Goal: Task Accomplishment & Management: Use online tool/utility

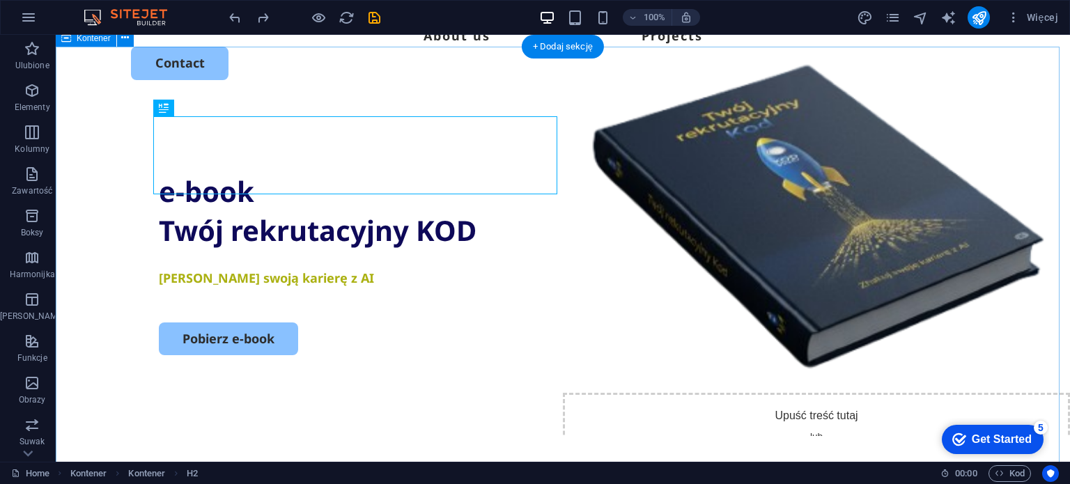
click at [262, 102] on div "e-book Twój rekrutacyjny KOD Zhakuj swoją karierę z AI Pobierz e-book" at bounding box center [563, 370] width 1015 height 537
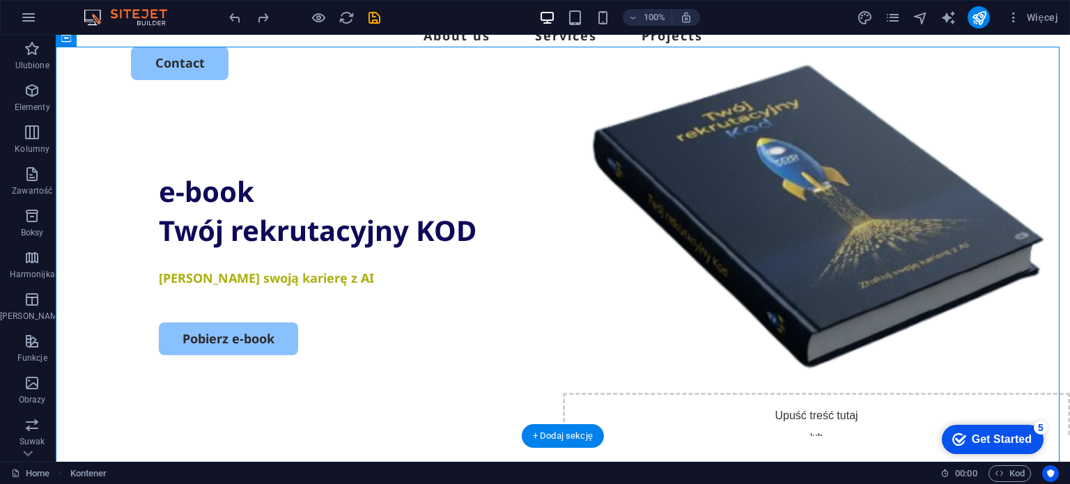
click at [680, 176] on figure at bounding box center [816, 179] width 507 height 530
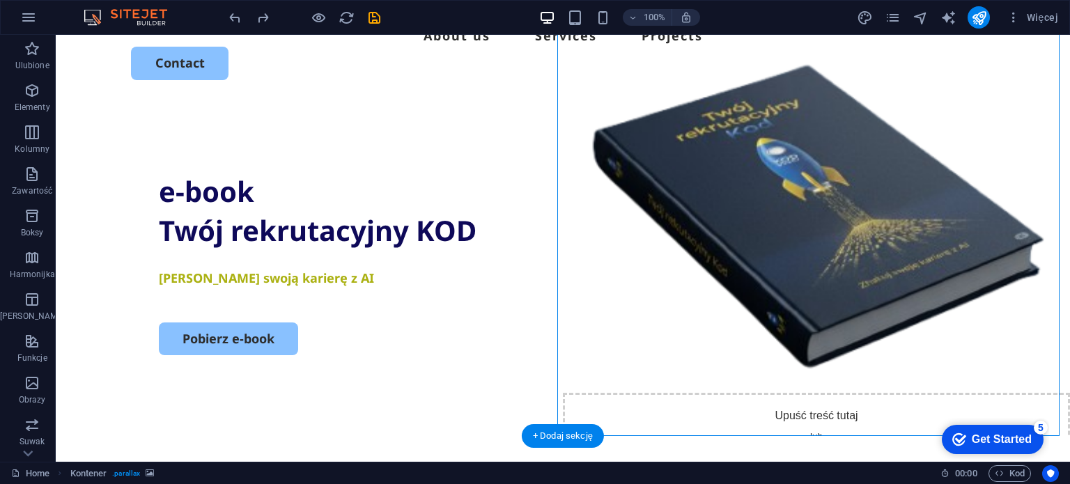
click at [680, 176] on figure at bounding box center [816, 179] width 507 height 530
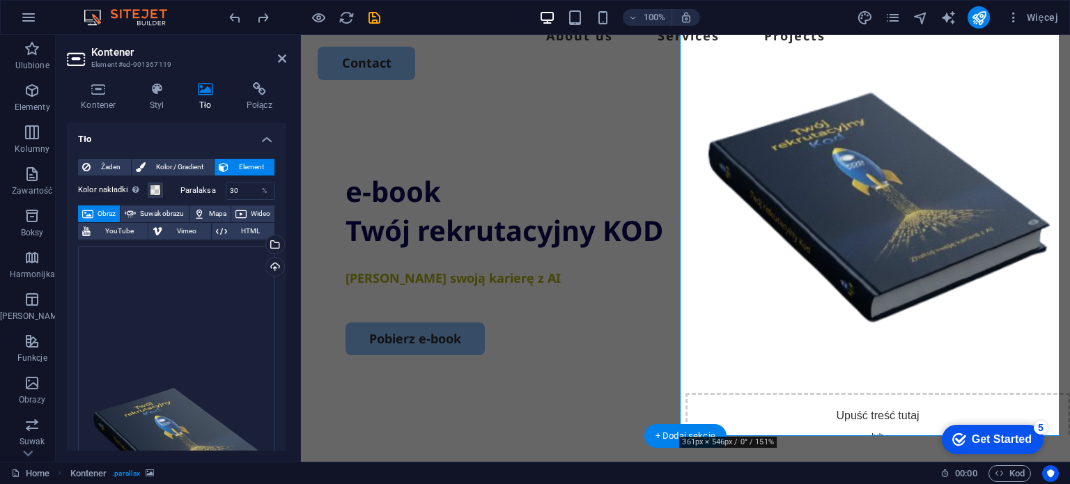
click at [767, 180] on figure at bounding box center [878, 179] width 385 height 530
drag, startPoint x: 681, startPoint y: 434, endPoint x: 694, endPoint y: 405, distance: 32.1
click at [694, 405] on figure at bounding box center [878, 179] width 385 height 530
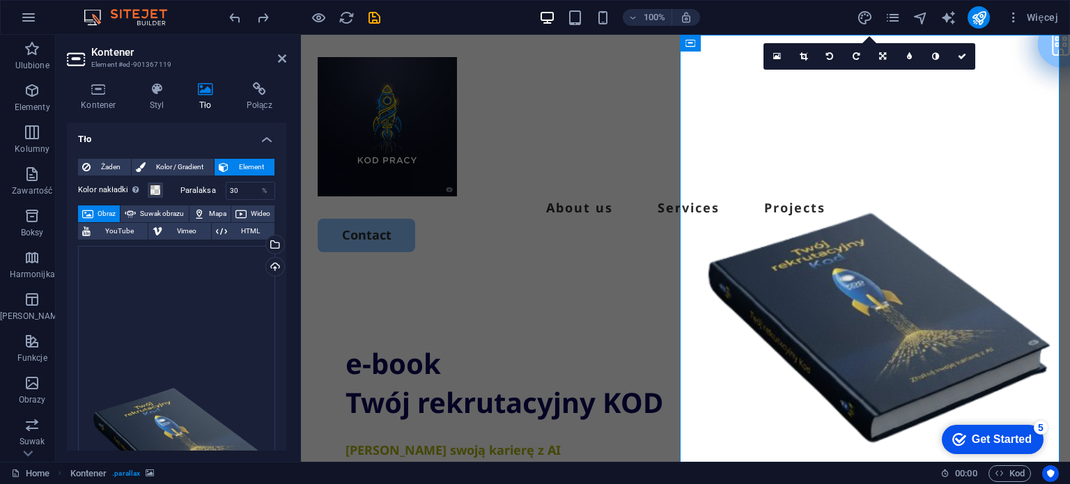
click at [803, 55] on icon at bounding box center [804, 56] width 8 height 8
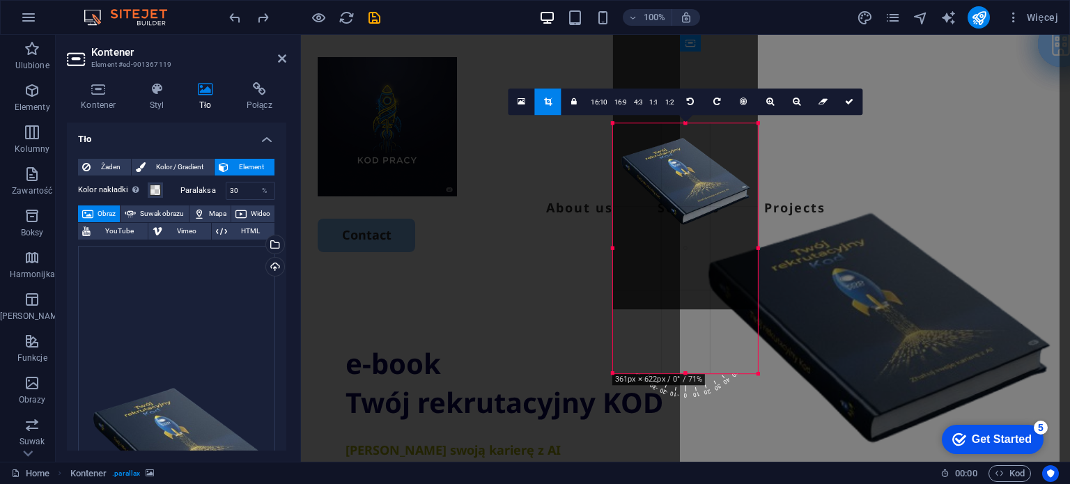
drag, startPoint x: 771, startPoint y: 80, endPoint x: 738, endPoint y: 171, distance: 97.2
click at [738, 171] on div "180 170 160 150 140 130 120 110 100 90 80 70 60 50 40 30 20 10 0 -10 -20 -30 -4…" at bounding box center [685, 248] width 145 height 251
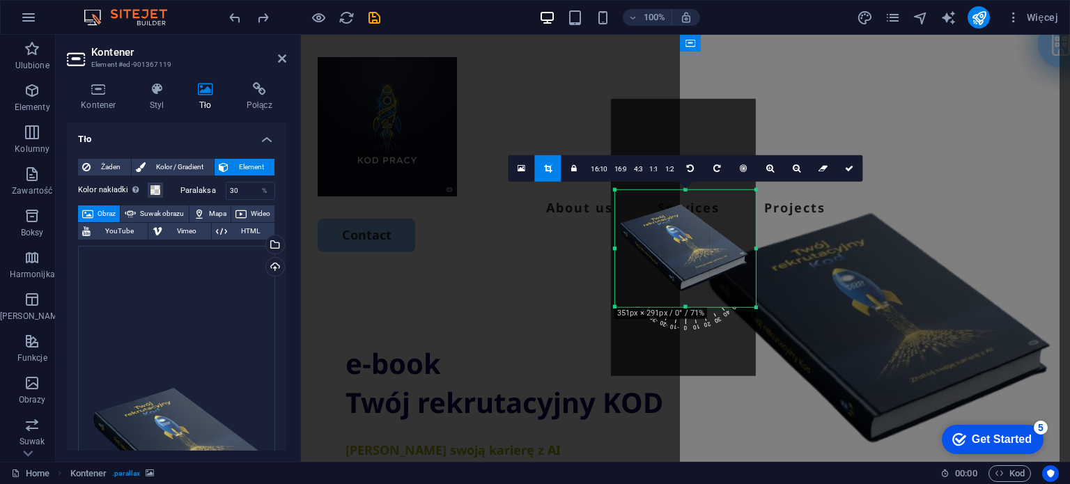
drag, startPoint x: 613, startPoint y: 342, endPoint x: 617, endPoint y: 272, distance: 69.8
click at [617, 272] on div "180 170 160 150 140 130 120 110 100 90 80 70 60 50 40 30 20 10 0 -10 -20 -30 -4…" at bounding box center [685, 248] width 141 height 117
click at [849, 166] on icon at bounding box center [849, 168] width 8 height 8
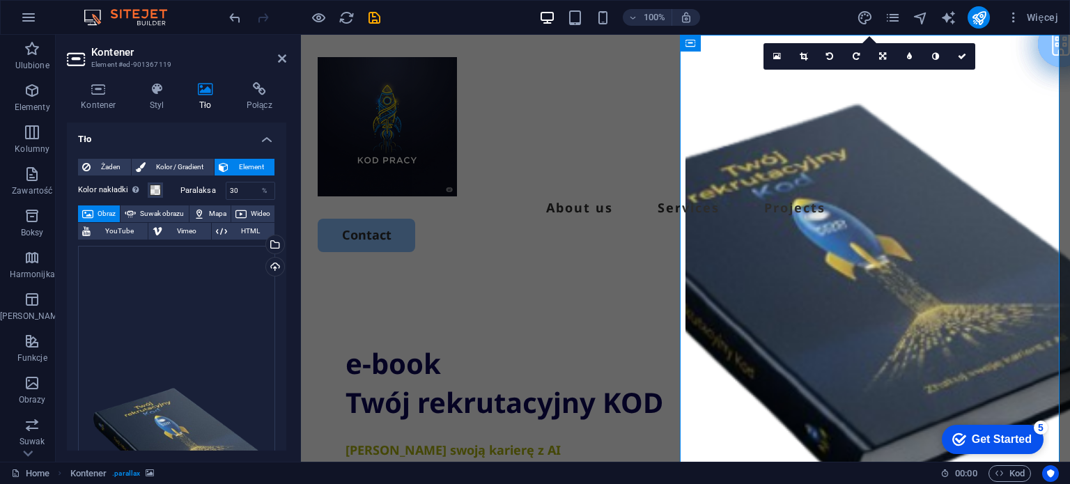
click at [800, 49] on link at bounding box center [803, 56] width 26 height 26
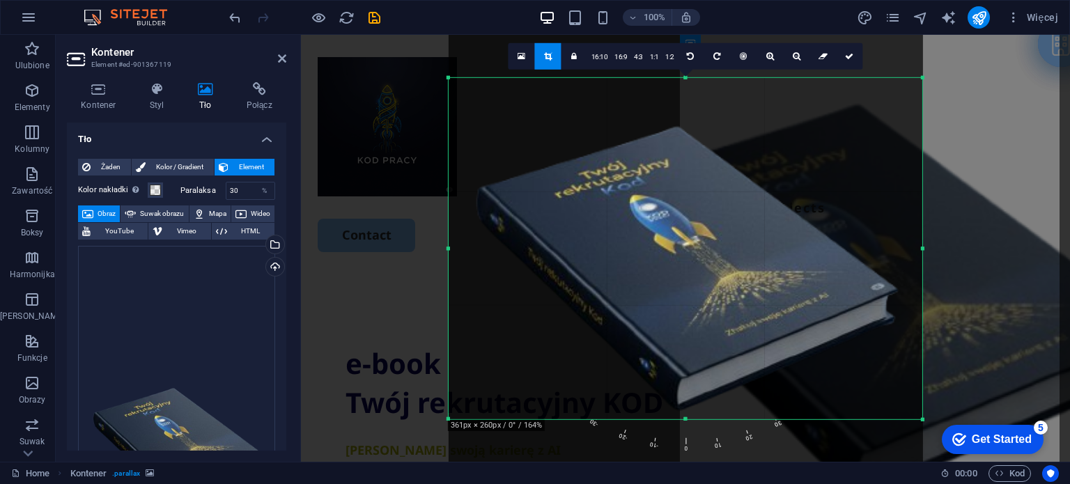
drag, startPoint x: 487, startPoint y: 417, endPoint x: 412, endPoint y: 517, distance: 125.4
click at [412, 484] on html "[DOMAIN_NAME] Home Ulubione Elementy Kolumny Zawartość Boksy Harmonijka Tabele …" at bounding box center [535, 242] width 1070 height 484
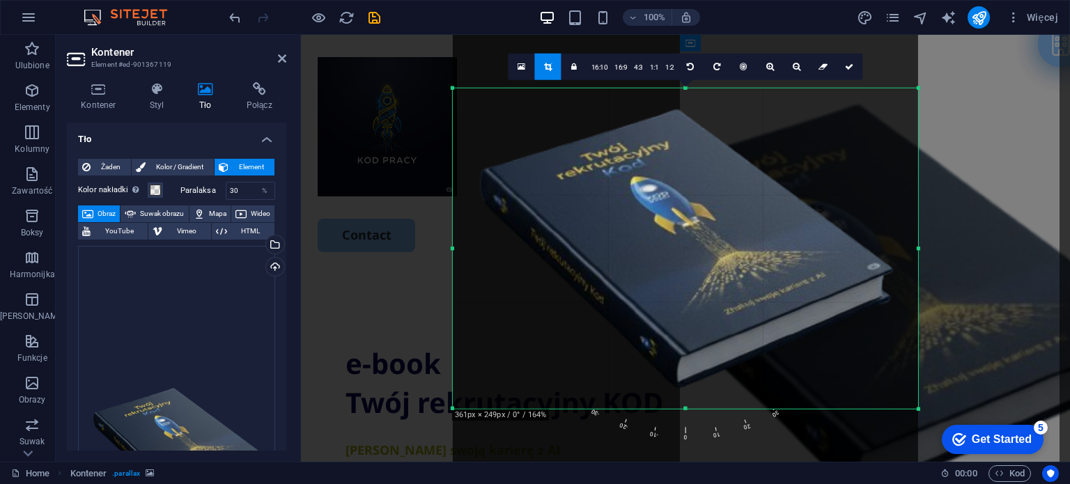
drag, startPoint x: 923, startPoint y: 79, endPoint x: 914, endPoint y: 100, distance: 22.5
click at [914, 100] on div "180 170 160 150 140 130 120 110 100 90 80 70 60 50 40 30 20 10 0 -10 -20 -30 -4…" at bounding box center [685, 248] width 465 height 321
click at [640, 69] on link "4:3" at bounding box center [639, 67] width 16 height 26
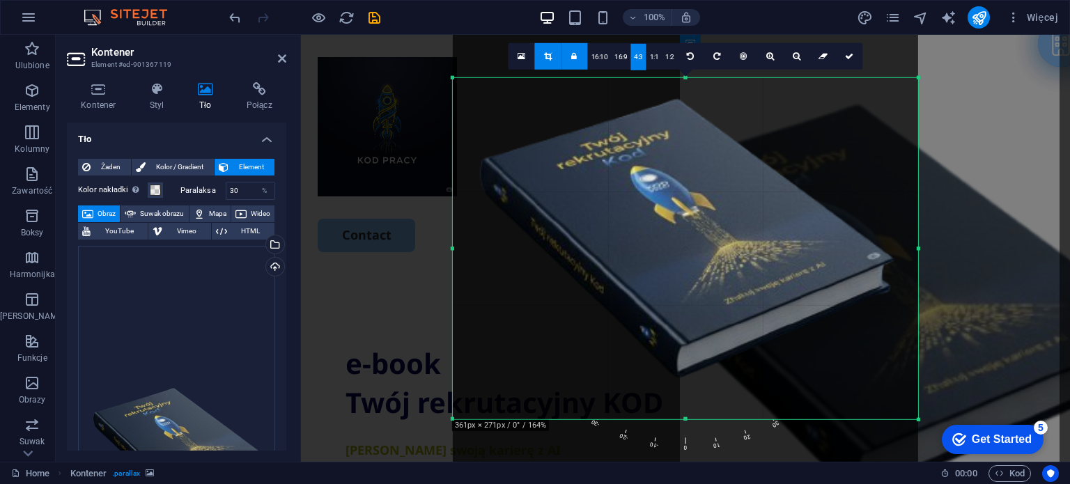
click at [656, 55] on link "1:1" at bounding box center [655, 56] width 16 height 26
click at [672, 50] on link "1:2" at bounding box center [670, 56] width 16 height 26
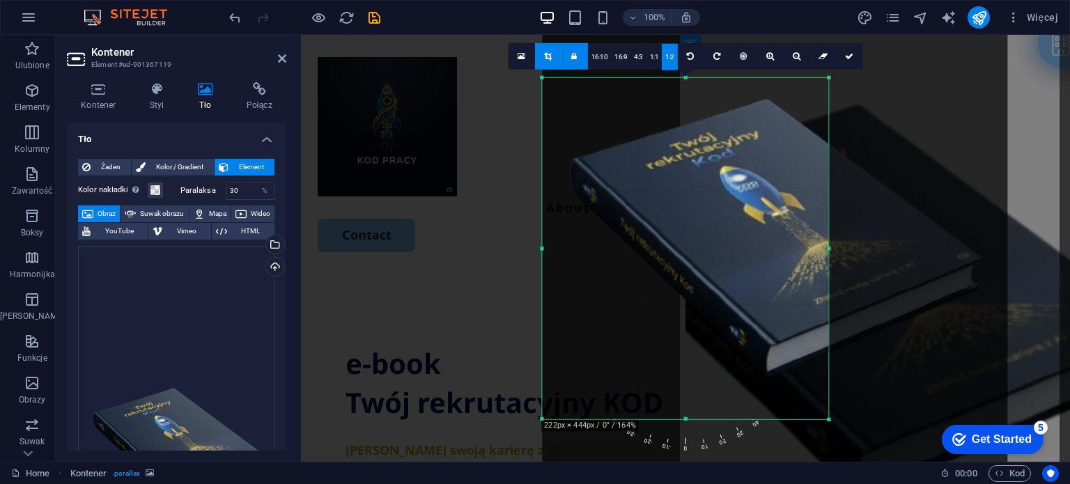
click at [624, 57] on link "16:9" at bounding box center [621, 56] width 20 height 26
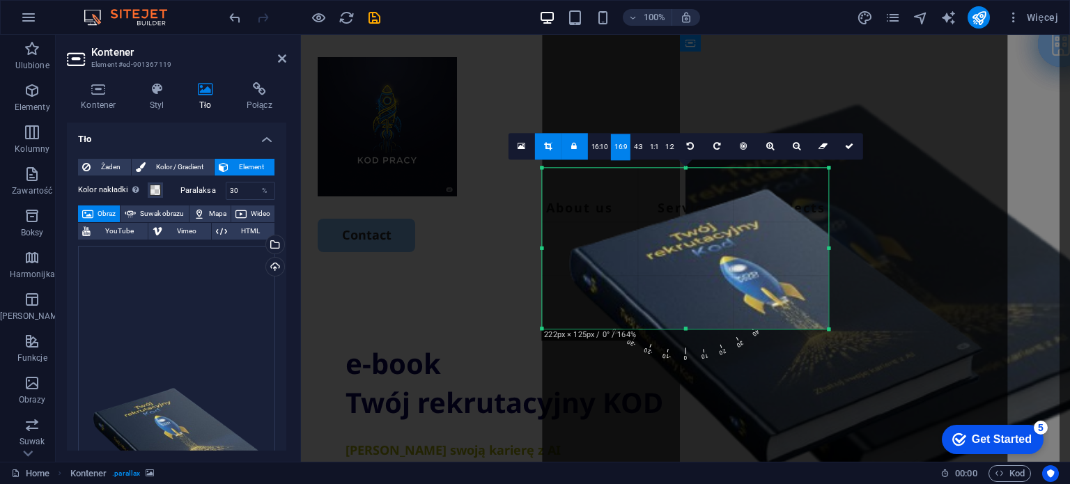
click at [604, 146] on link "16:10" at bounding box center [600, 147] width 24 height 26
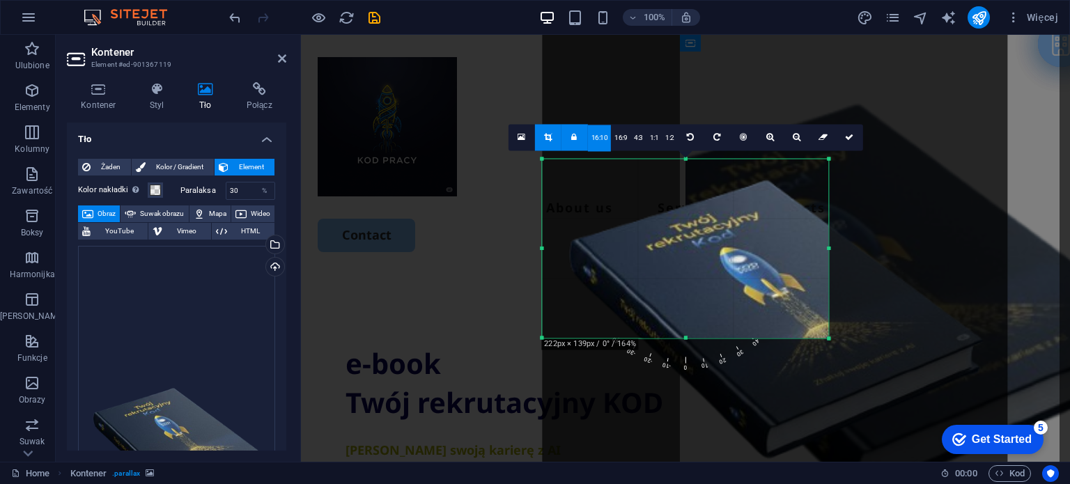
click at [636, 140] on link "4:3" at bounding box center [639, 138] width 16 height 26
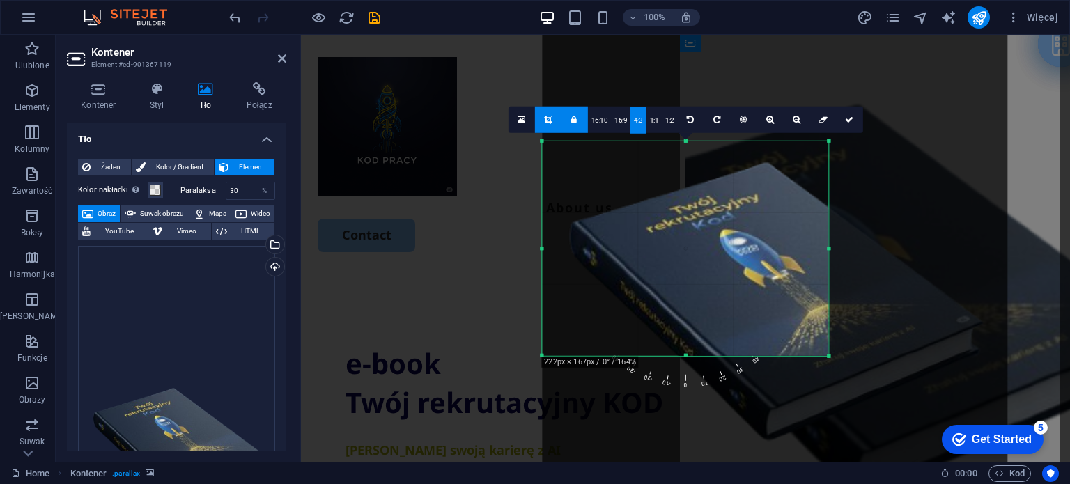
click at [657, 122] on link "1:1" at bounding box center [655, 120] width 16 height 26
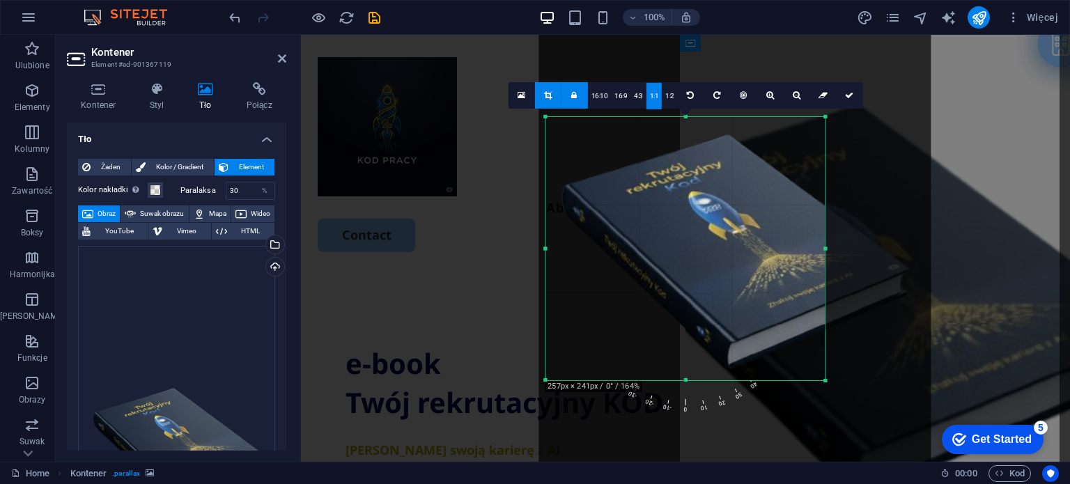
drag, startPoint x: 544, startPoint y: 394, endPoint x: 550, endPoint y: 370, distance: 25.4
click at [550, 370] on div "180 170 160 150 140 130 120 110 100 90 80 70 60 50 40 30 20 10 0 -10 -20 -30 -4…" at bounding box center [685, 247] width 279 height 263
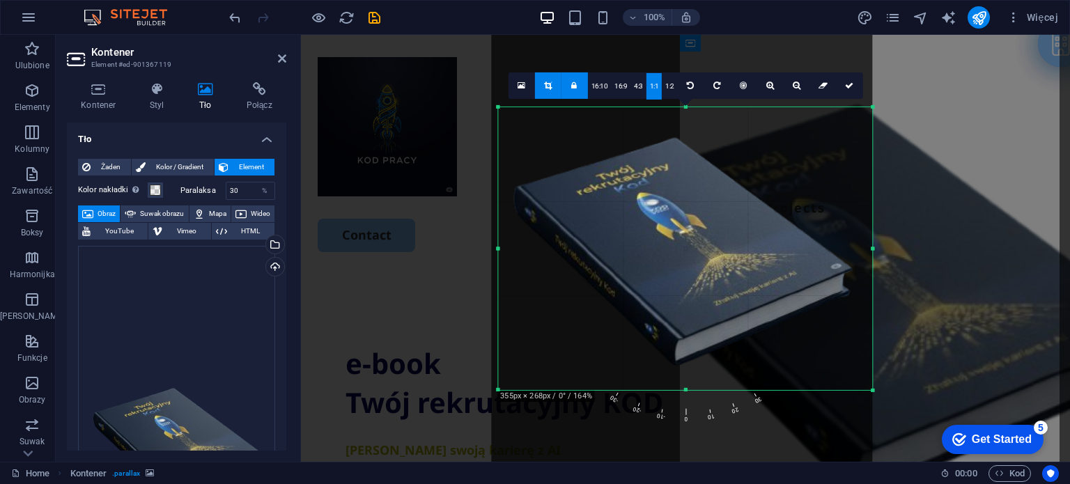
drag, startPoint x: 825, startPoint y: 119, endPoint x: 920, endPoint y: 100, distance: 96.8
click at [920, 100] on div "Przeciągnij tutaj, aby zastąpić istniejącą zawartość. Naciśnij „Ctrl”, jeśli ch…" at bounding box center [685, 248] width 769 height 427
click at [852, 82] on icon at bounding box center [849, 85] width 8 height 8
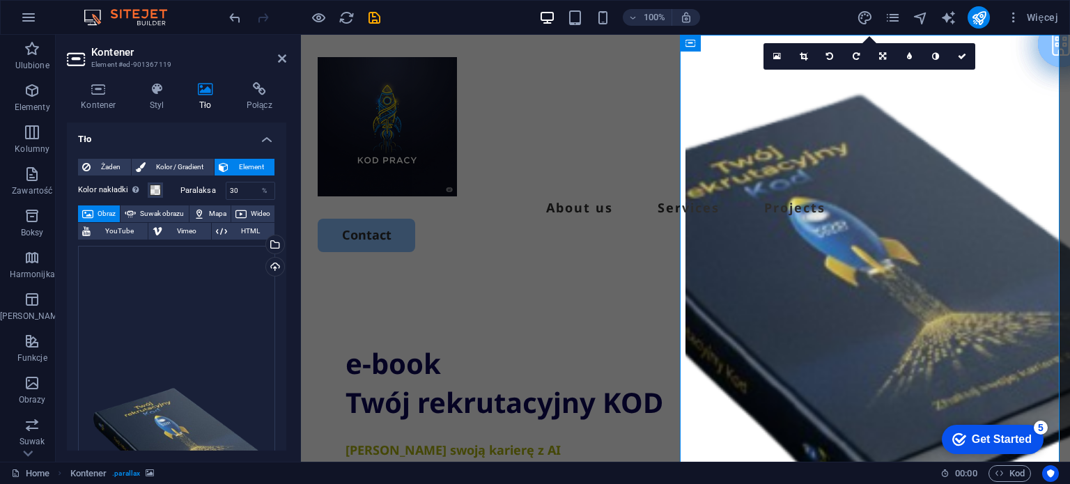
click at [803, 56] on icon at bounding box center [804, 56] width 8 height 8
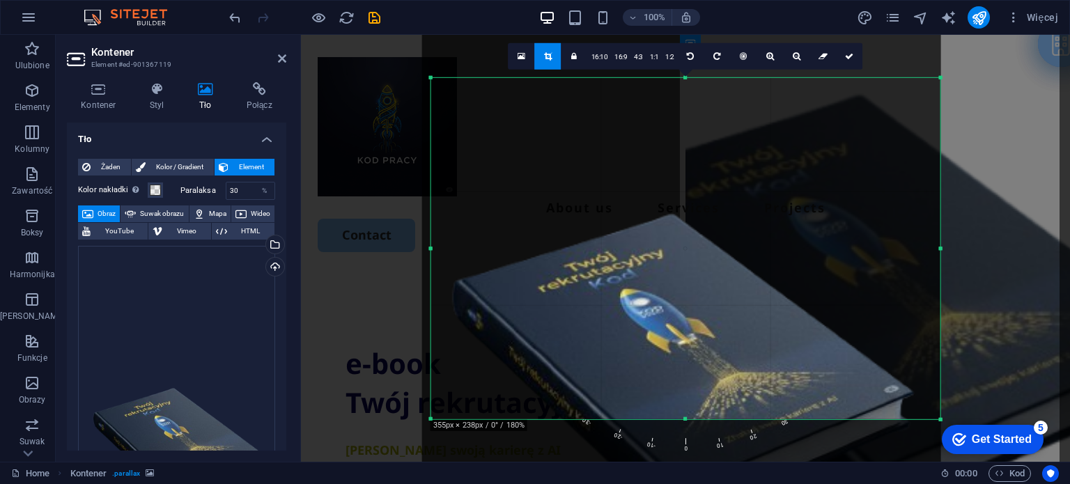
drag, startPoint x: 907, startPoint y: 79, endPoint x: 972, endPoint y: 27, distance: 83.4
click at [972, 35] on section "Ulubione Elementy Kolumny Zawartość Boksy Harmonijka Tabele Funkcje Obrazy Suwa…" at bounding box center [535, 248] width 1070 height 427
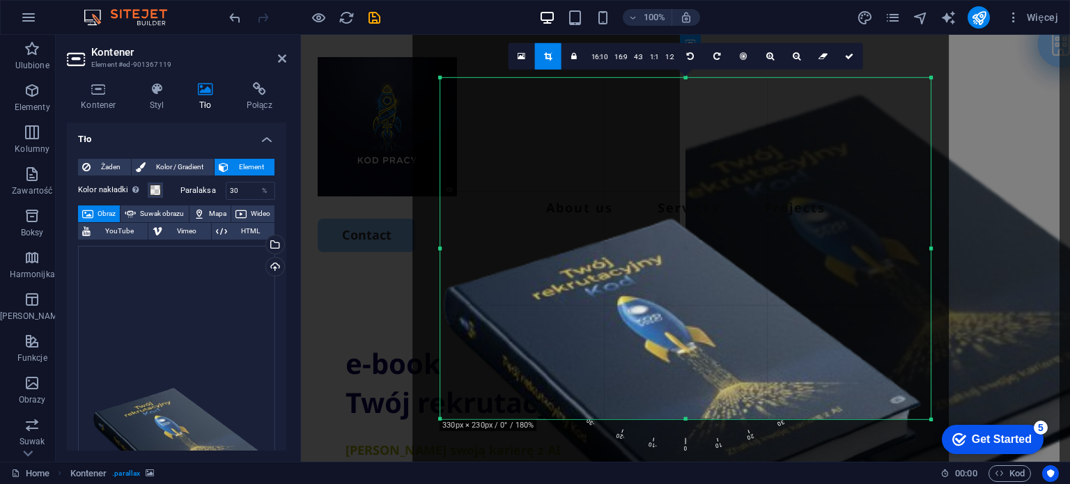
drag, startPoint x: 431, startPoint y: 417, endPoint x: 450, endPoint y: 436, distance: 26.1
click at [450, 419] on div "180 170 160 150 140 130 120 110 100 90 80 70 60 50 40 30 20 10 0 -10 -20 -30 -4…" at bounding box center [685, 247] width 491 height 341
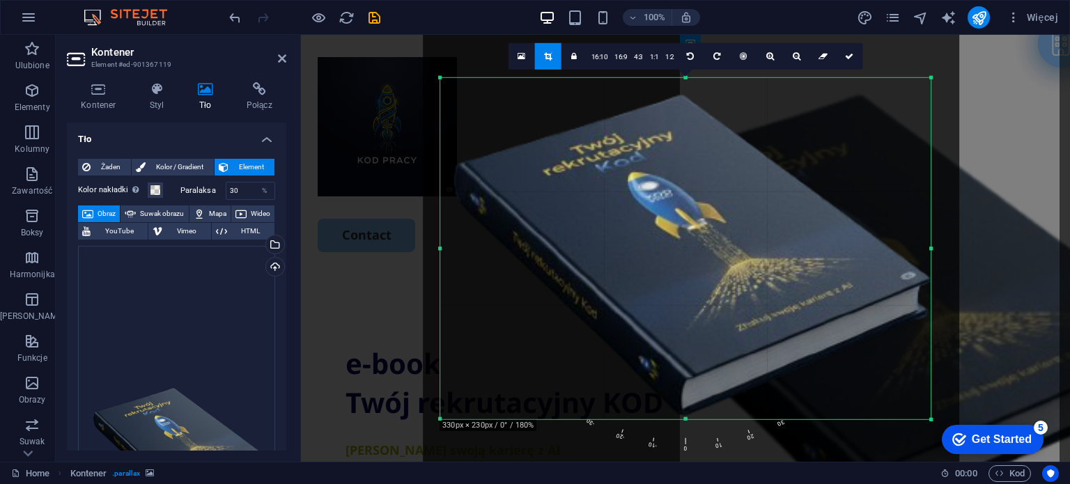
drag, startPoint x: 636, startPoint y: 335, endPoint x: 647, endPoint y: 211, distance: 124.5
click at [647, 211] on div at bounding box center [691, 216] width 537 height 1026
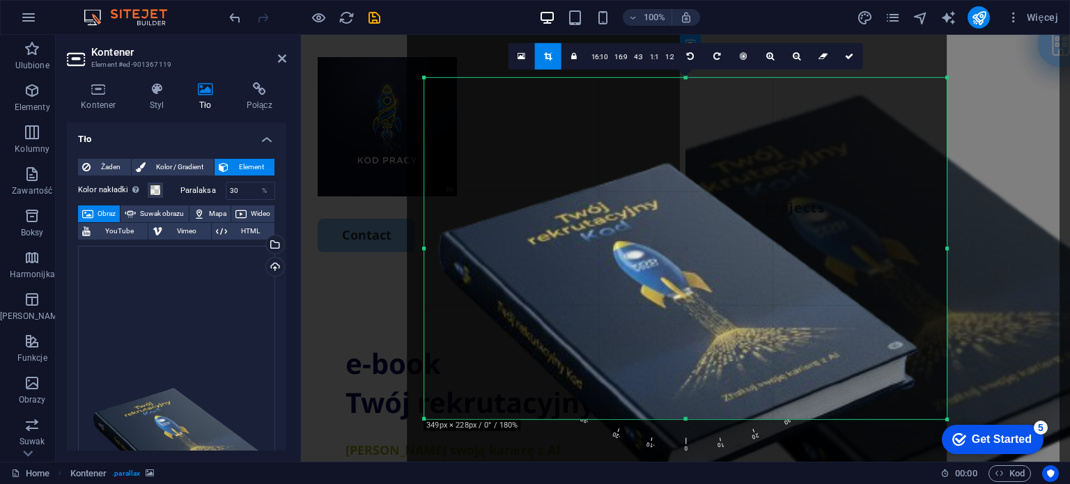
drag, startPoint x: 931, startPoint y: 79, endPoint x: 963, endPoint y: 13, distance: 72.9
click at [963, 35] on section "Ulubione Elementy Kolumny Zawartość Boksy Harmonijka Tabele Funkcje Obrazy Suwa…" at bounding box center [535, 248] width 1070 height 427
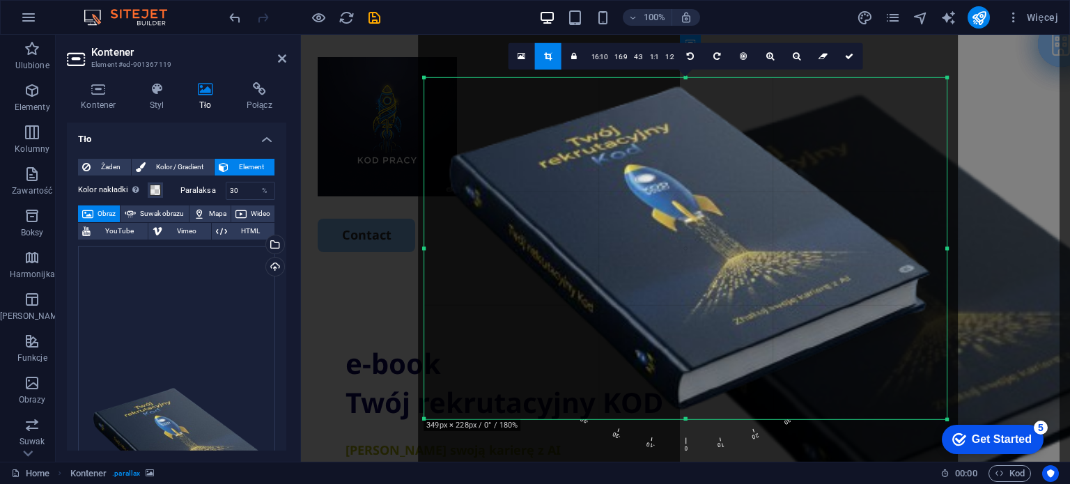
drag, startPoint x: 753, startPoint y: 277, endPoint x: 764, endPoint y: 200, distance: 77.5
click at [764, 200] on div at bounding box center [688, 209] width 540 height 1034
click at [842, 58] on link at bounding box center [850, 56] width 26 height 26
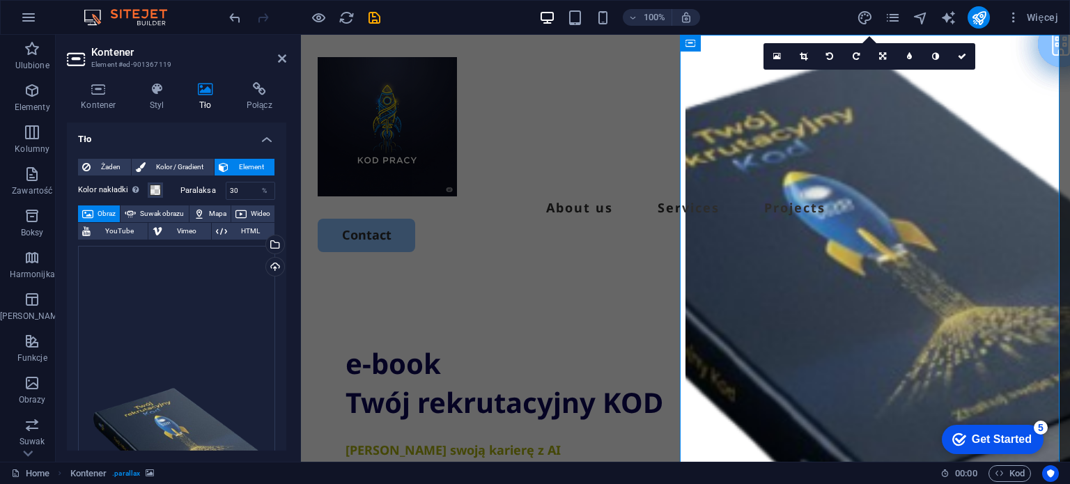
click at [803, 58] on icon at bounding box center [804, 56] width 8 height 8
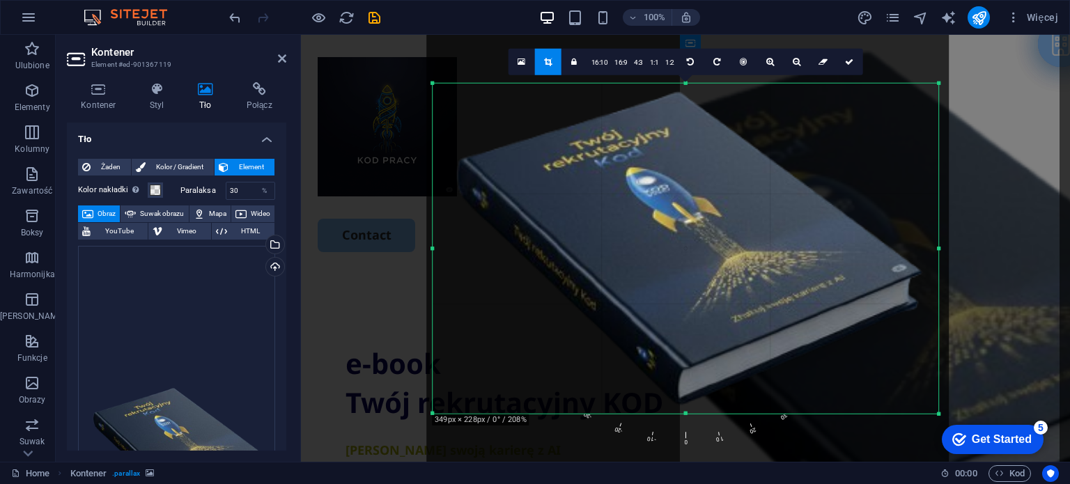
click at [524, 62] on icon at bounding box center [522, 61] width 8 height 10
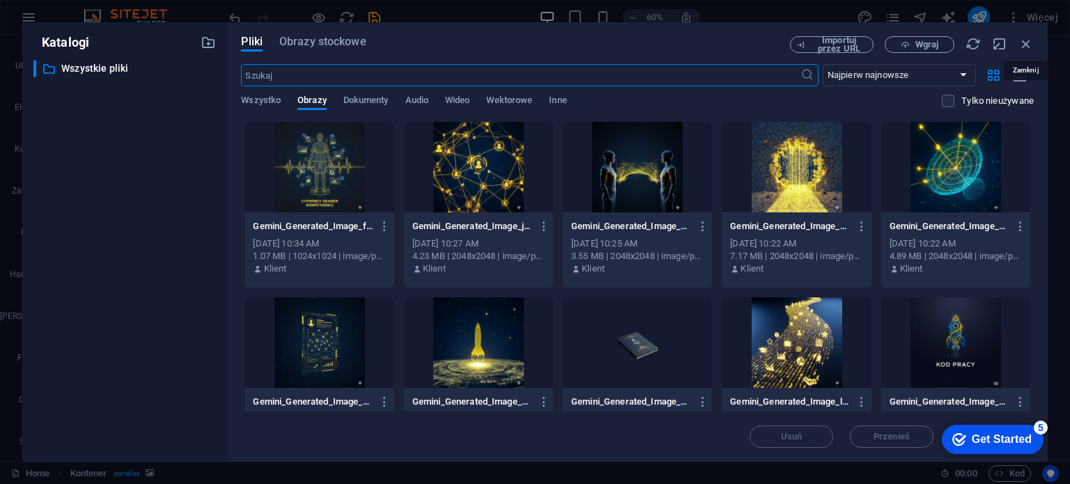
click at [1023, 45] on icon "button" at bounding box center [1026, 43] width 15 height 15
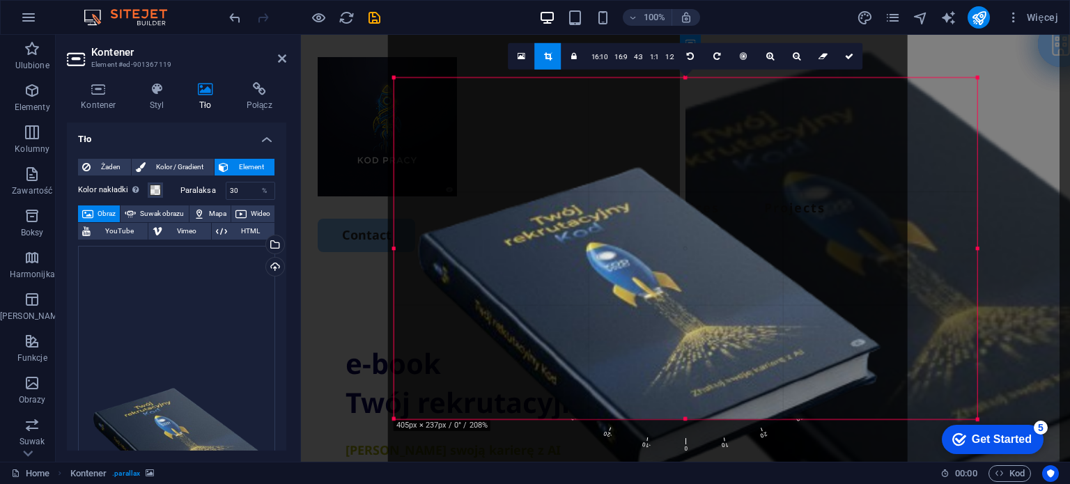
drag, startPoint x: 937, startPoint y: 85, endPoint x: 1015, endPoint y: 1, distance: 113.9
click at [1015, 35] on section "Ulubione Elementy Kolumny Zawartość Boksy Harmonijka Tabele Funkcje Obrazy Suwa…" at bounding box center [535, 248] width 1070 height 427
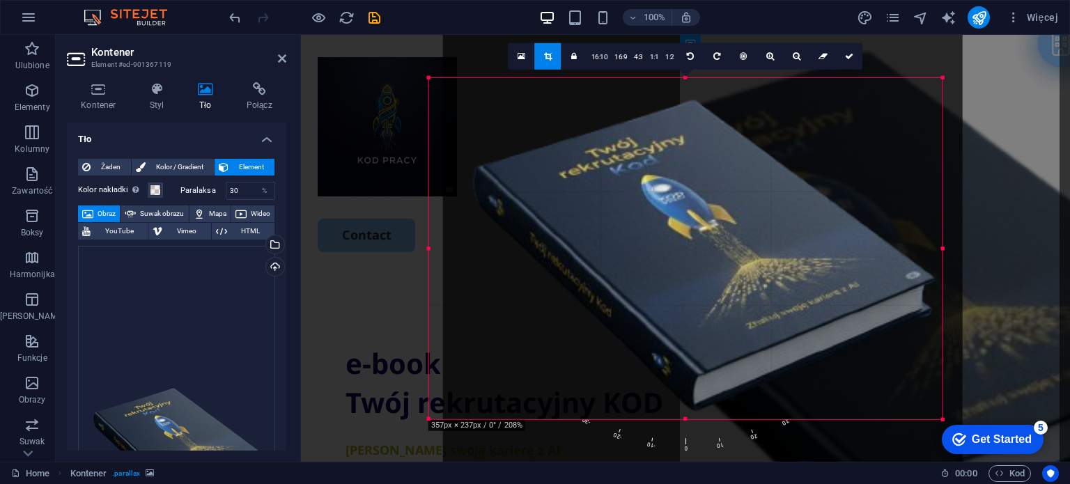
drag, startPoint x: 719, startPoint y: 322, endPoint x: 739, endPoint y: 254, distance: 70.5
click at [739, 254] on div at bounding box center [703, 218] width 520 height 994
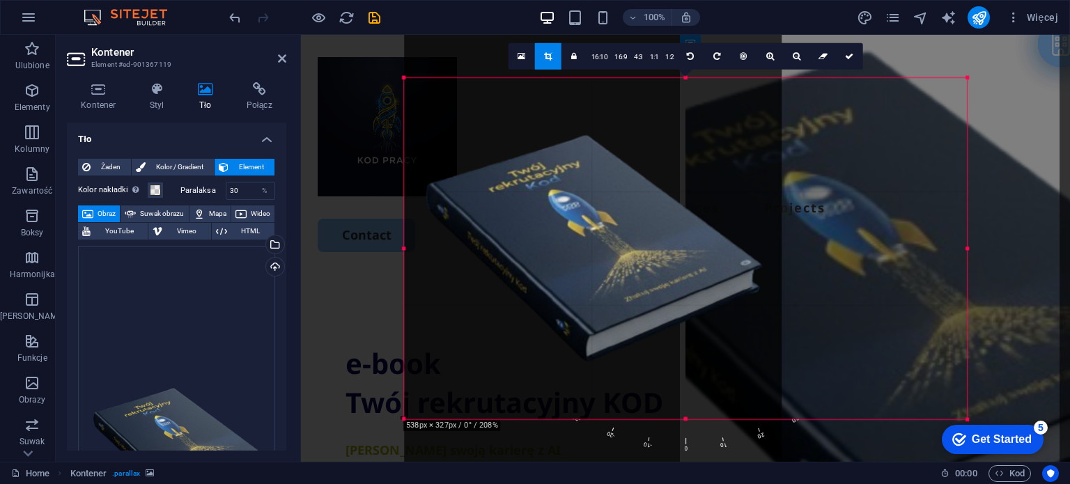
drag, startPoint x: 941, startPoint y: 80, endPoint x: 990, endPoint y: -59, distance: 147.2
click at [990, 0] on html "[DOMAIN_NAME] Home Ulubione Elementy Kolumny Zawartość Boksy Harmonijka Tabele …" at bounding box center [535, 242] width 1070 height 484
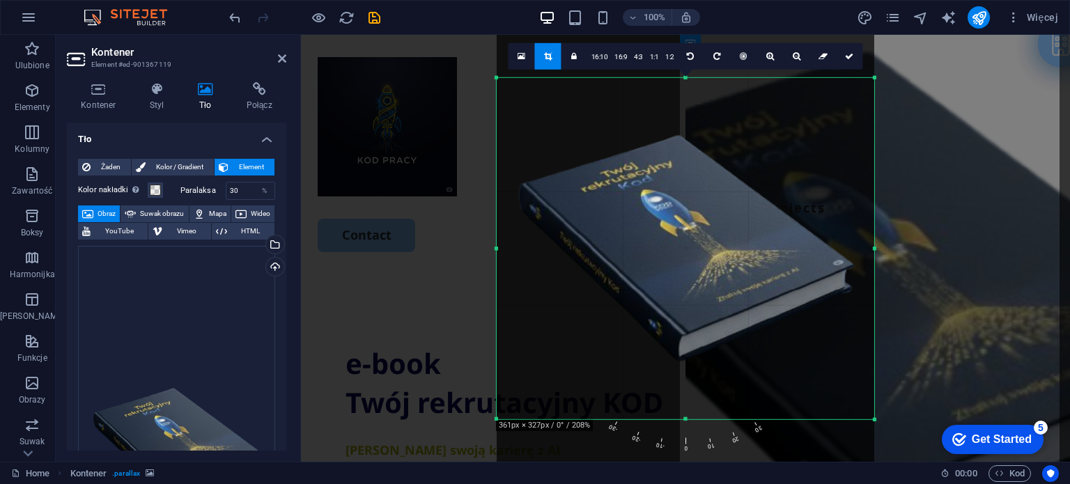
click at [850, 65] on link at bounding box center [850, 56] width 26 height 26
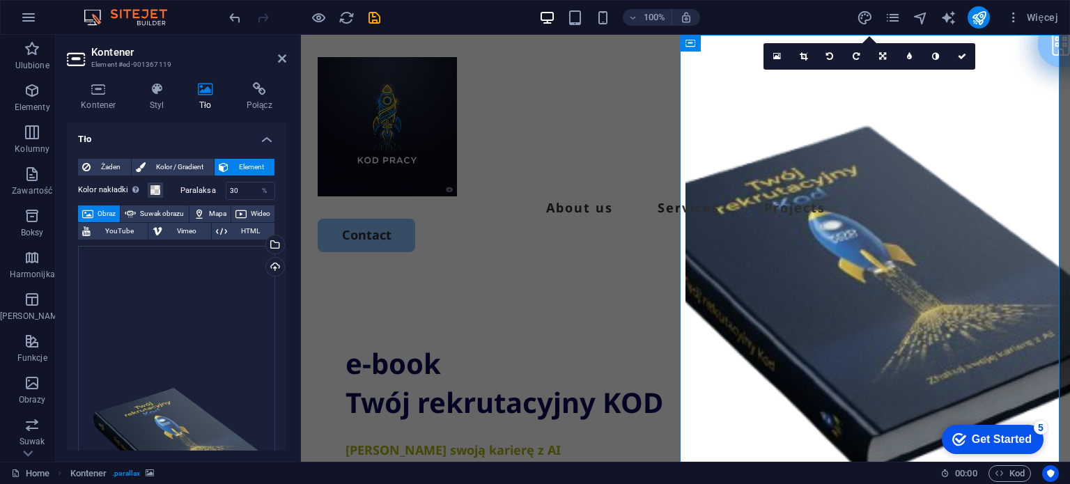
click at [962, 49] on link at bounding box center [962, 56] width 26 height 26
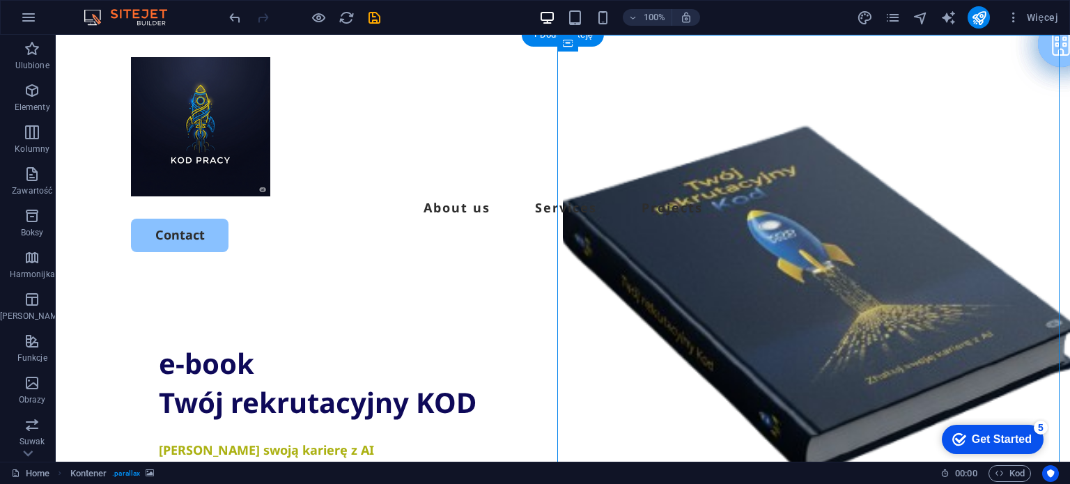
click at [769, 240] on figure at bounding box center [816, 300] width 507 height 530
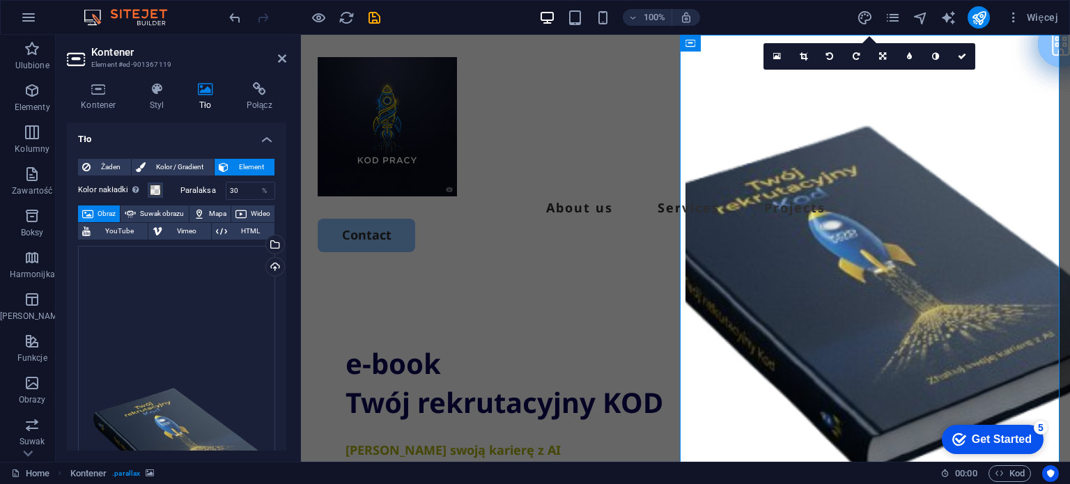
click at [799, 61] on link at bounding box center [803, 56] width 26 height 26
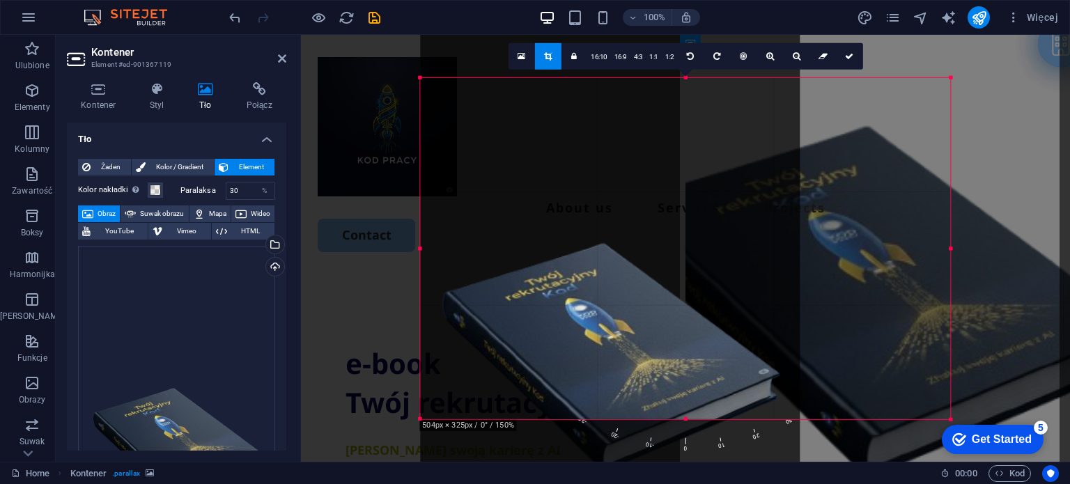
drag, startPoint x: 872, startPoint y: 77, endPoint x: 1025, endPoint y: -29, distance: 186.2
click at [1025, 0] on html "[DOMAIN_NAME] Home Ulubione Elementy Kolumny Zawartość Boksy Harmonijka Tabele …" at bounding box center [535, 242] width 1070 height 484
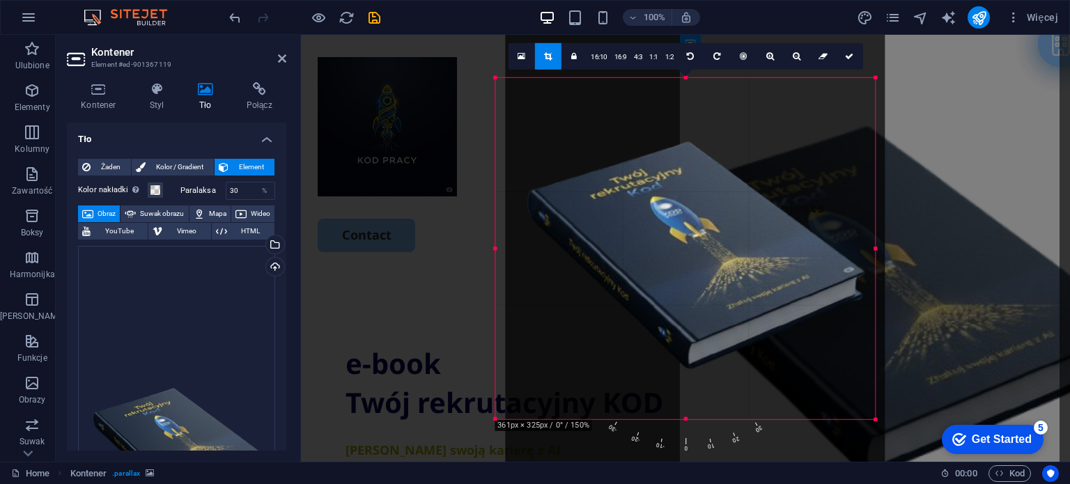
drag, startPoint x: 722, startPoint y: 314, endPoint x: 732, endPoint y: 213, distance: 102.2
click at [732, 213] on div at bounding box center [695, 227] width 380 height 727
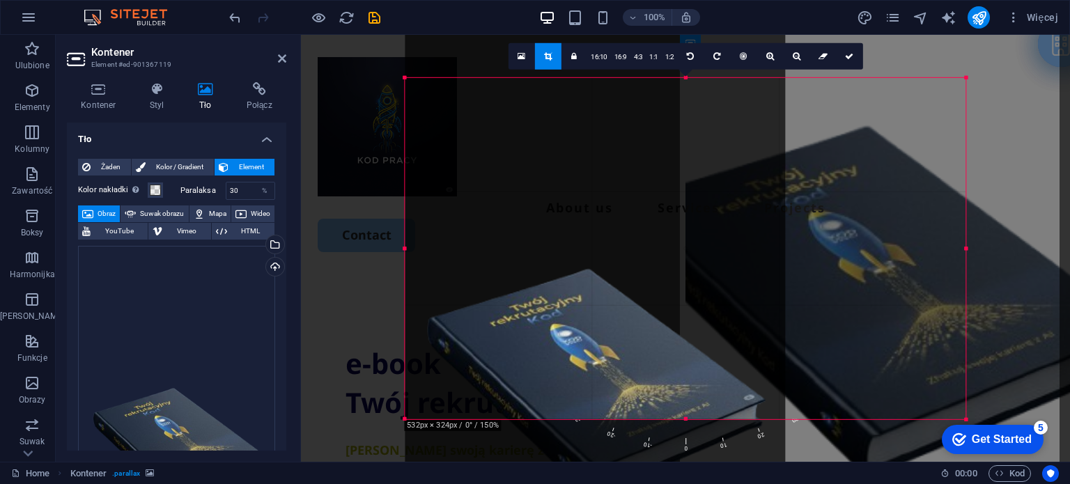
drag, startPoint x: 875, startPoint y: 78, endPoint x: 1056, endPoint y: -49, distance: 221.2
click at [1056, 0] on html "[DOMAIN_NAME] Home Ulubione Elementy Kolumny Zawartość Boksy Harmonijka Tabele …" at bounding box center [535, 242] width 1070 height 484
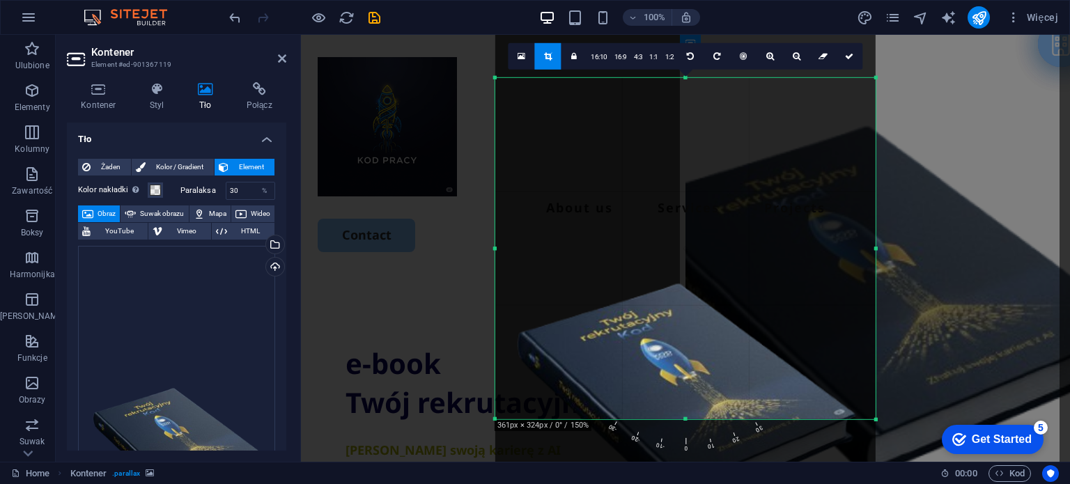
drag, startPoint x: 689, startPoint y: 78, endPoint x: 683, endPoint y: 63, distance: 15.9
click at [683, 77] on div "180 170 160 150 140 130 120 110 100 90 80 70 60 50 40 30 20 10 0 -10 -20 -30 -4…" at bounding box center [685, 247] width 380 height 341
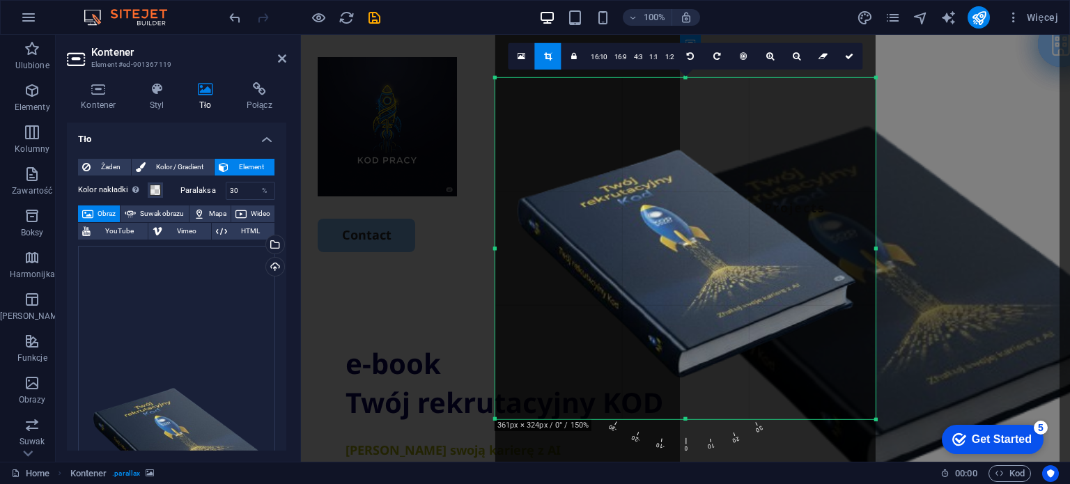
drag, startPoint x: 684, startPoint y: 307, endPoint x: 684, endPoint y: 174, distance: 133.8
click at [684, 174] on div at bounding box center [685, 236] width 380 height 729
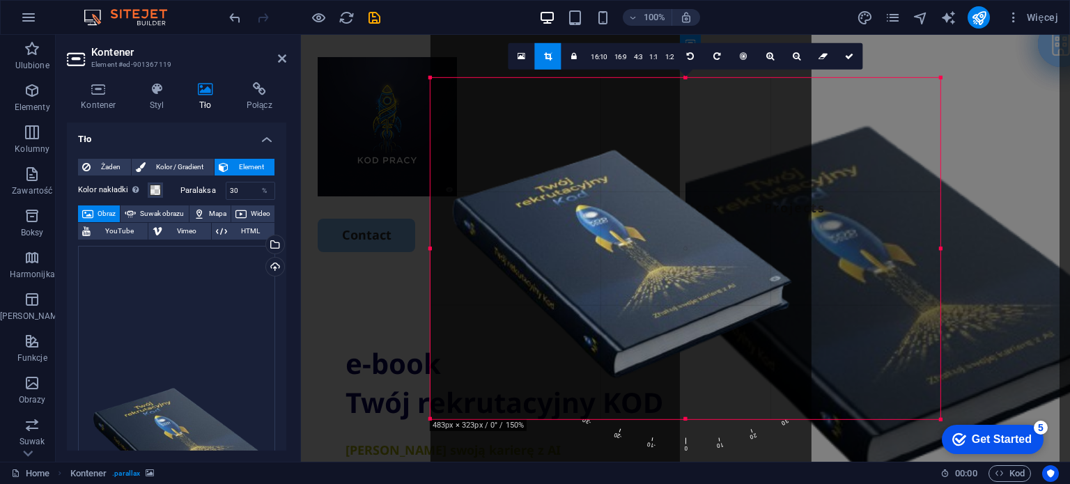
drag, startPoint x: 495, startPoint y: 247, endPoint x: 366, endPoint y: 241, distance: 129.8
click at [366, 241] on div "Przeciągnij tutaj, aby zastąpić istniejącą zawartość. Naciśnij „Ctrl”, jeśli ch…" at bounding box center [685, 248] width 769 height 427
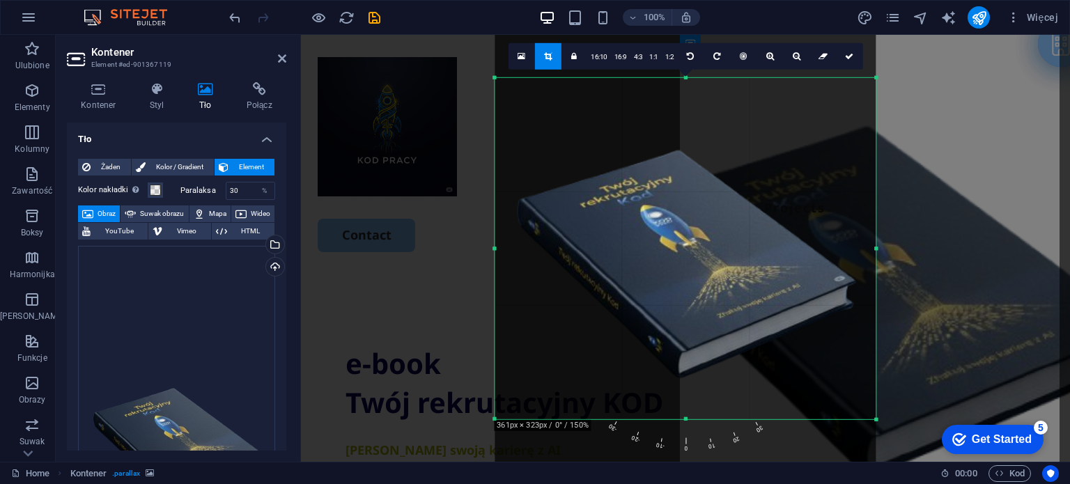
click at [793, 53] on icon at bounding box center [797, 56] width 8 height 8
click at [767, 58] on icon at bounding box center [771, 56] width 8 height 8
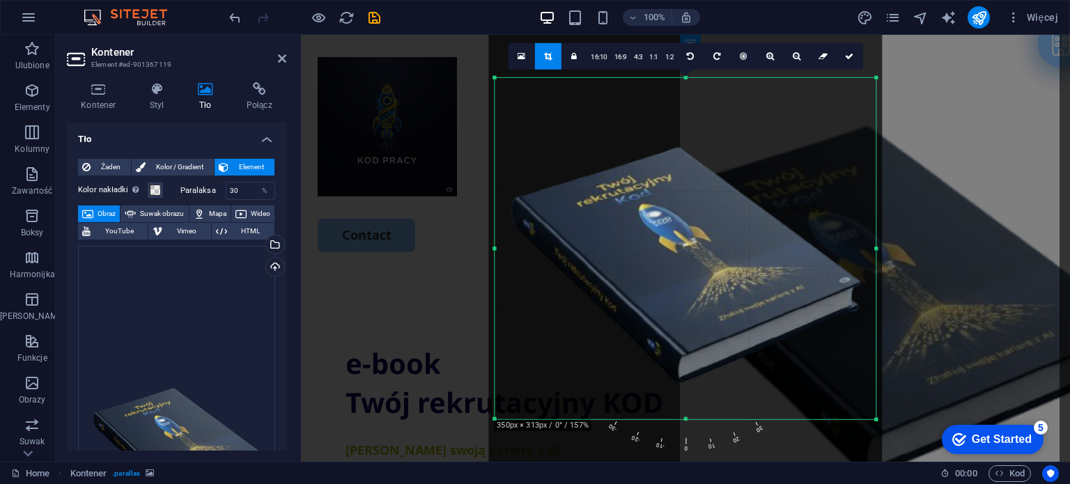
click at [794, 55] on icon at bounding box center [797, 56] width 8 height 8
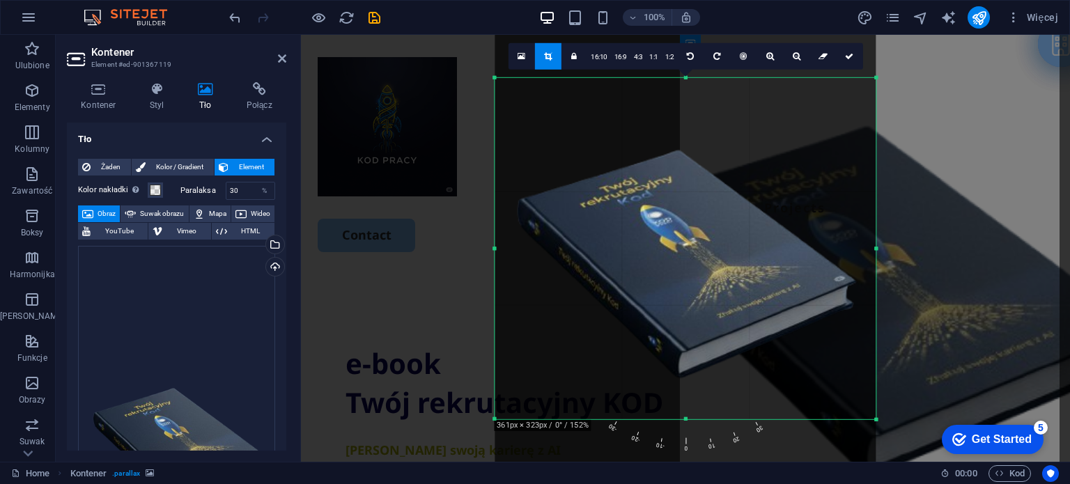
click at [794, 55] on icon at bounding box center [797, 56] width 8 height 8
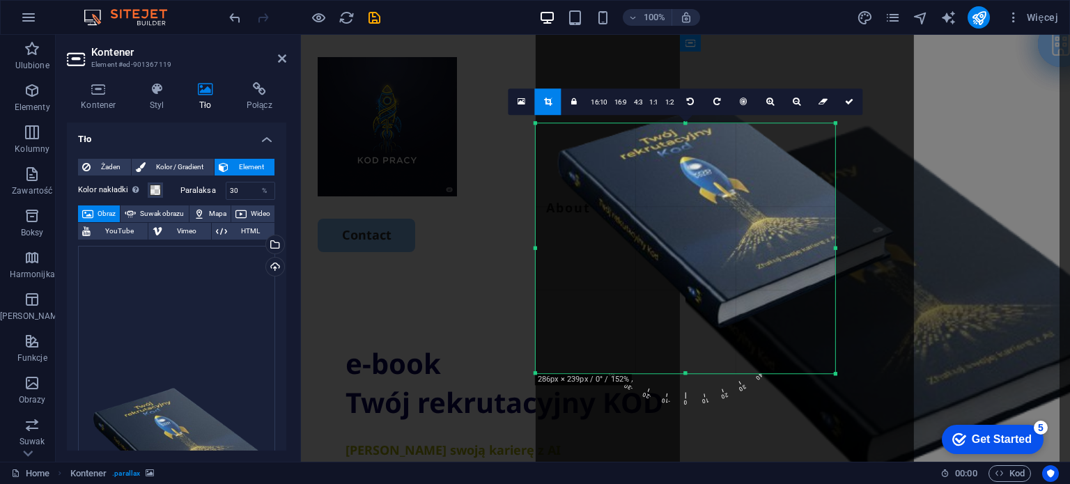
drag, startPoint x: 875, startPoint y: 75, endPoint x: 794, endPoint y: 166, distance: 122.4
click at [794, 166] on div "180 170 160 150 140 130 120 110 100 90 80 70 60 50 40 30 20 10 0 -10 -20 -30 -4…" at bounding box center [686, 248] width 300 height 251
drag, startPoint x: 794, startPoint y: 166, endPoint x: 864, endPoint y: 139, distance: 75.2
click at [833, 151] on div "180 170 160 150 140 130 120 110 100 90 80 70 60 50 40 30 20 10 0 -10 -20 -30 -4…" at bounding box center [686, 248] width 300 height 251
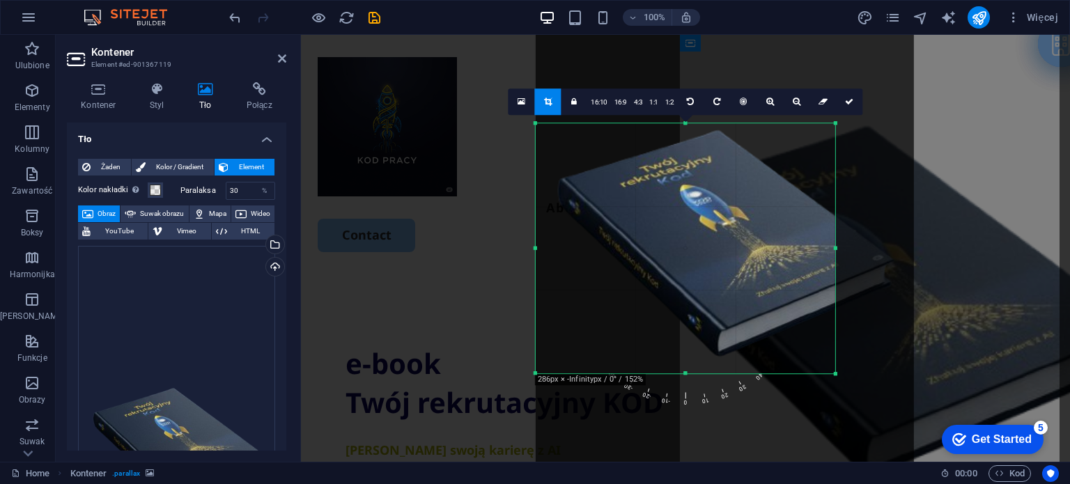
drag, startPoint x: 823, startPoint y: 156, endPoint x: 779, endPoint y: 200, distance: 62.1
click at [779, 200] on div at bounding box center [725, 216] width 378 height 724
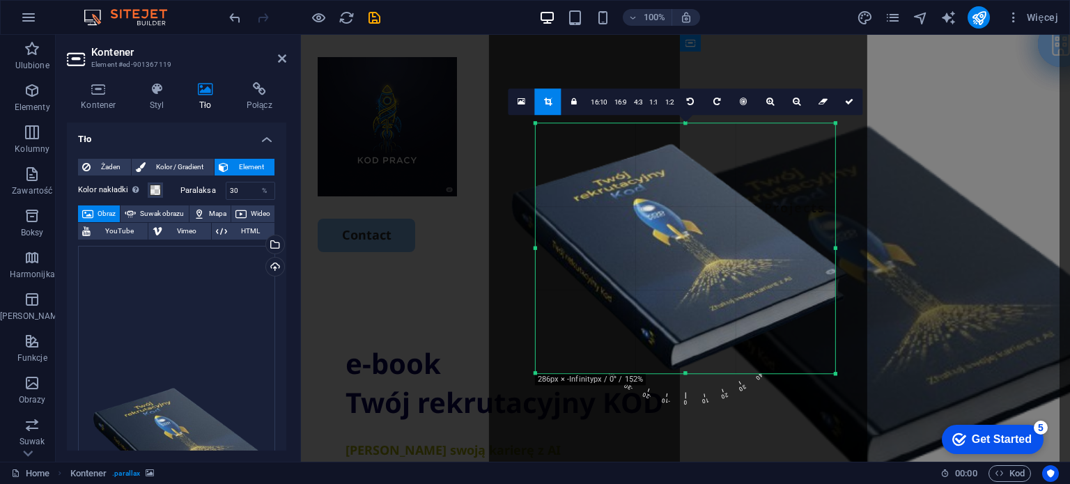
drag, startPoint x: 779, startPoint y: 200, endPoint x: 732, endPoint y: 213, distance: 49.2
click at [732, 213] on div at bounding box center [678, 230] width 378 height 724
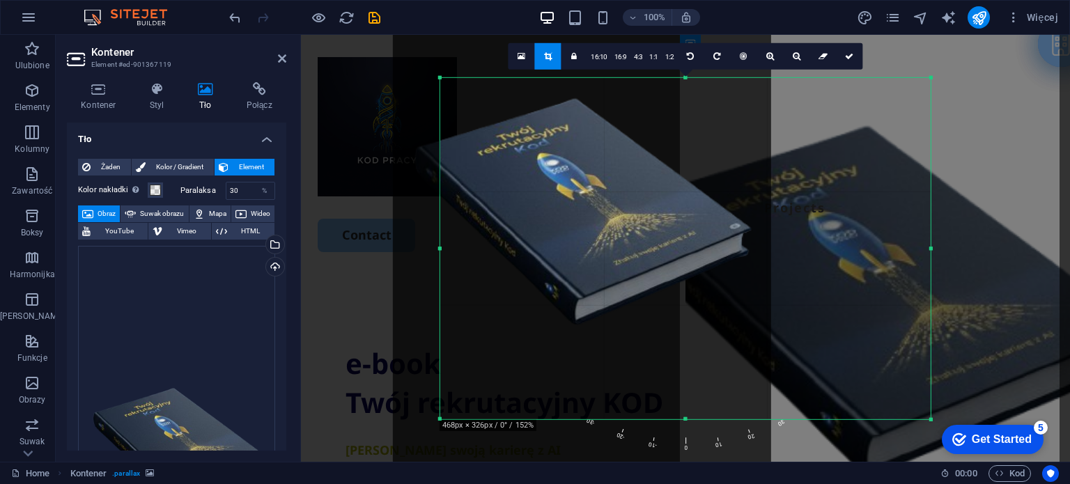
drag, startPoint x: 833, startPoint y: 125, endPoint x: 1025, endPoint y: -15, distance: 236.9
click at [1025, 0] on html "[DOMAIN_NAME] Home Ulubione Elementy Kolumny Zawartość Boksy Harmonijka Tabele …" at bounding box center [535, 242] width 1070 height 484
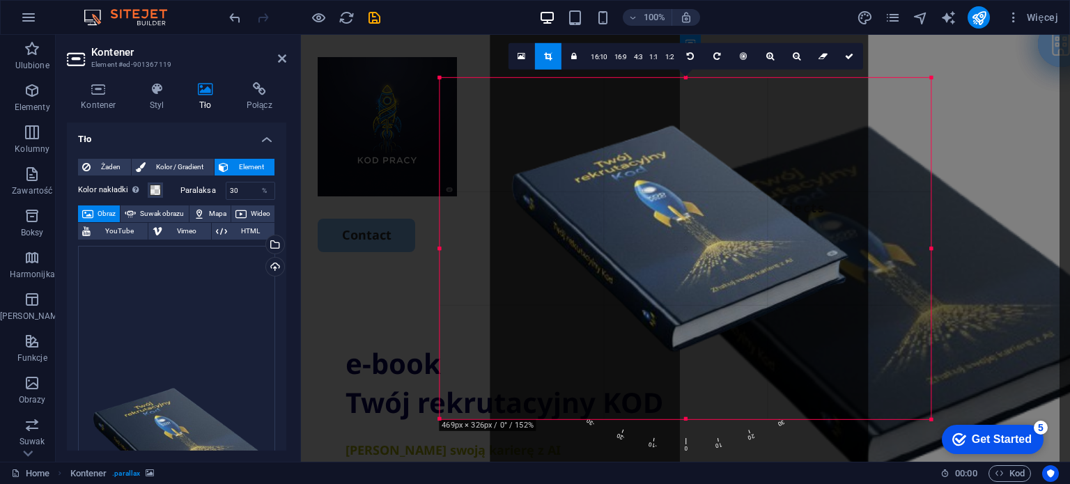
drag, startPoint x: 612, startPoint y: 267, endPoint x: 709, endPoint y: 294, distance: 101.3
click at [709, 294] on div at bounding box center [679, 211] width 378 height 724
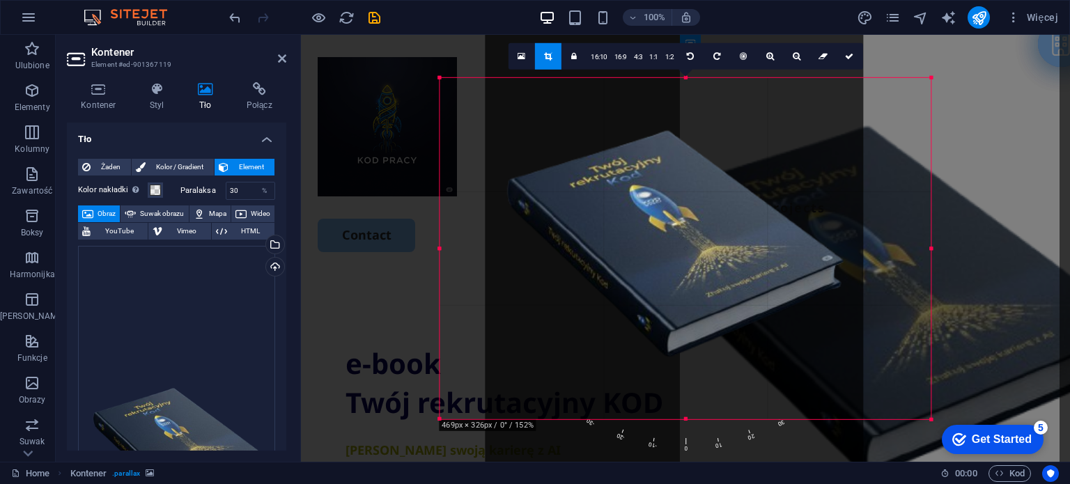
drag, startPoint x: 744, startPoint y: 286, endPoint x: 677, endPoint y: 291, distance: 67.8
click at [677, 291] on div at bounding box center [675, 216] width 378 height 724
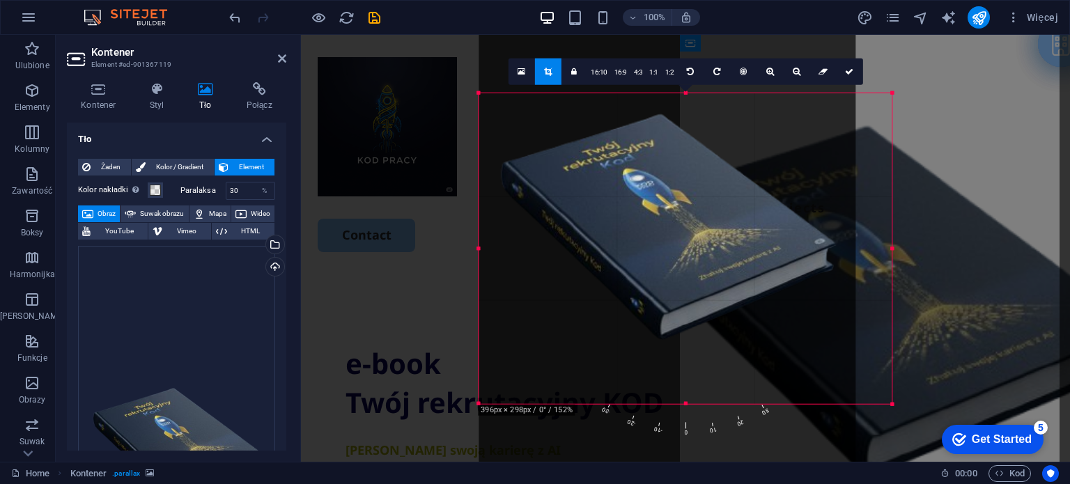
drag, startPoint x: 440, startPoint y: 77, endPoint x: 518, endPoint y: 108, distance: 83.9
click at [518, 108] on div "180 170 160 150 140 130 120 110 100 90 80 70 60 50 40 30 20 10 0 -10 -20 -30 -4…" at bounding box center [685, 248] width 413 height 311
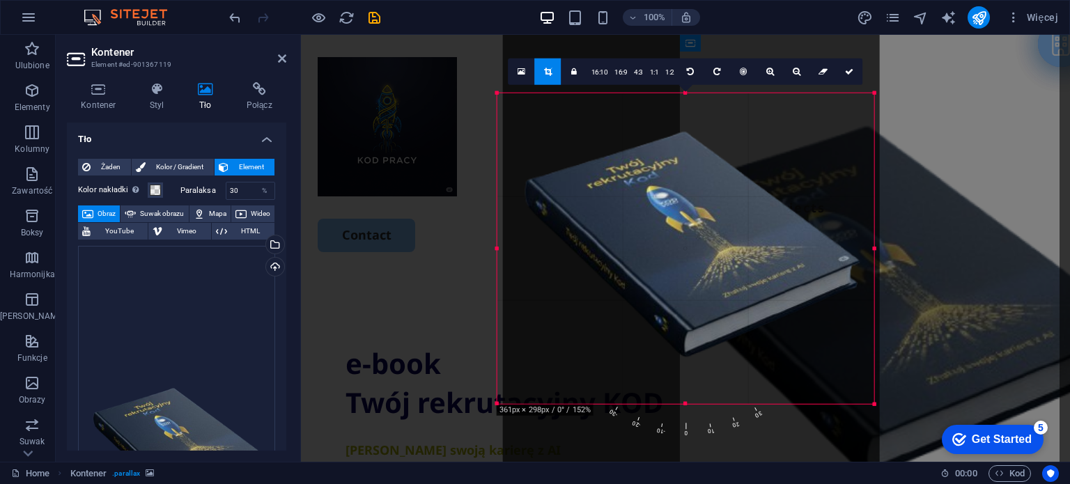
drag, startPoint x: 660, startPoint y: 222, endPoint x: 665, endPoint y: 239, distance: 18.3
click at [665, 239] on div at bounding box center [691, 216] width 377 height 721
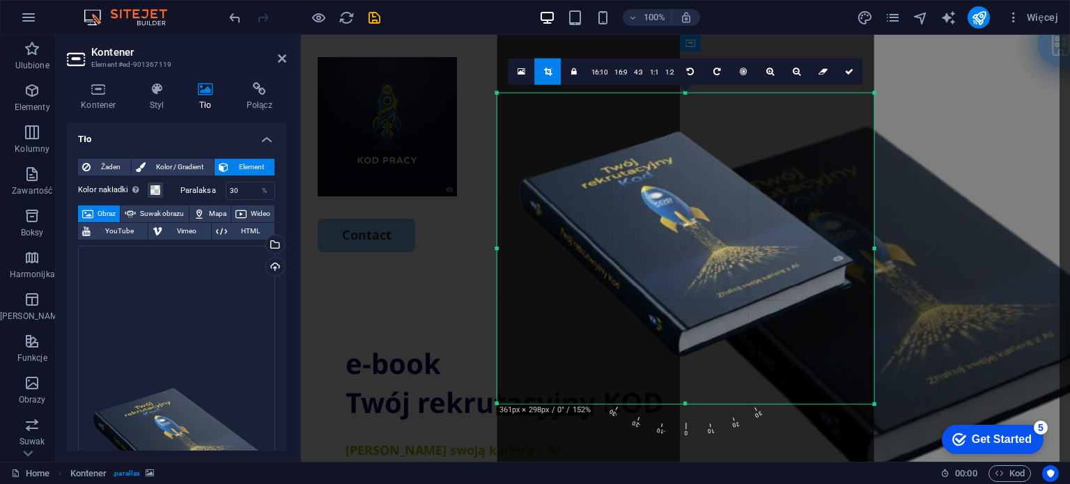
click at [845, 75] on link at bounding box center [850, 71] width 26 height 26
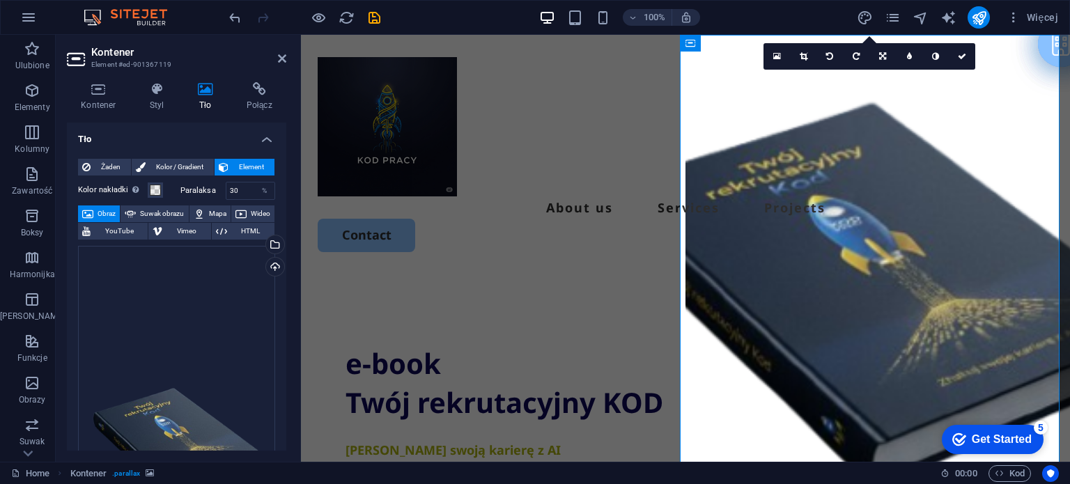
click at [822, 248] on figure at bounding box center [878, 300] width 385 height 530
click at [778, 56] on icon at bounding box center [777, 57] width 8 height 10
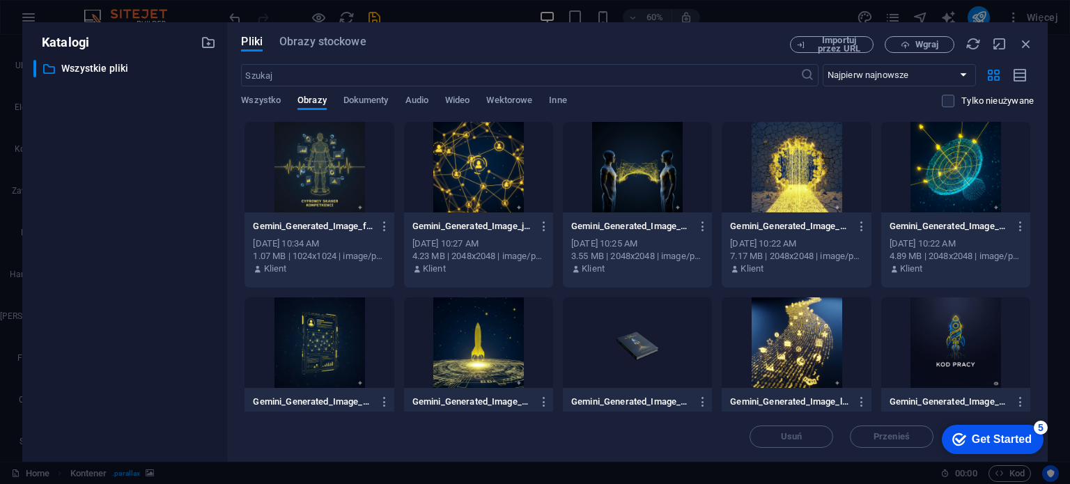
click at [652, 339] on div at bounding box center [637, 343] width 149 height 91
click at [652, 339] on div "1" at bounding box center [637, 343] width 149 height 91
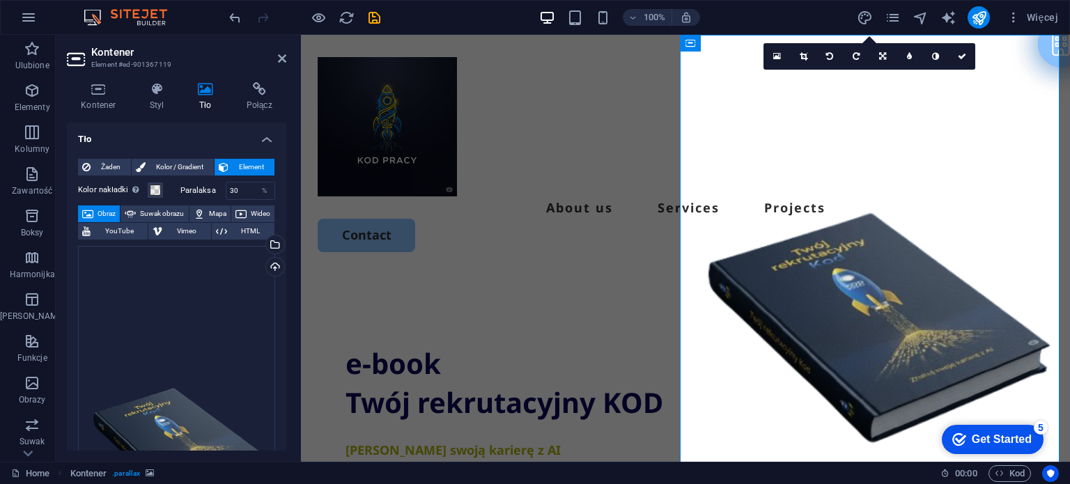
click at [964, 54] on icon at bounding box center [962, 56] width 8 height 8
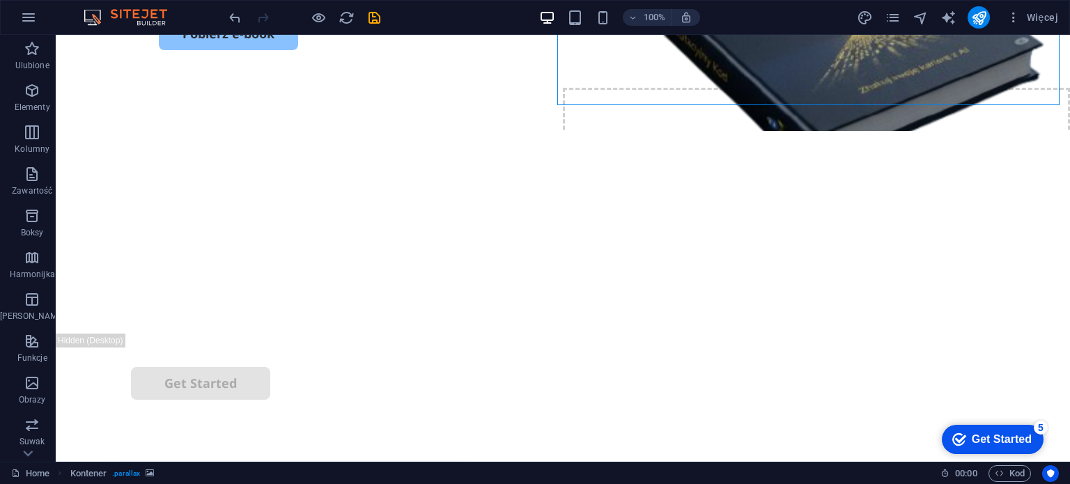
scroll to position [446, 0]
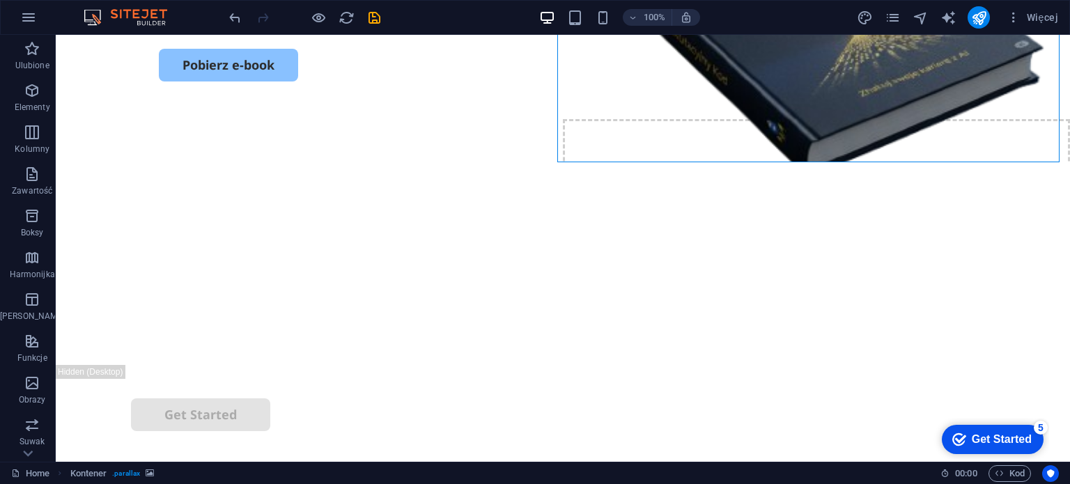
click at [31, 109] on p "Elementy" at bounding box center [33, 107] width 36 height 11
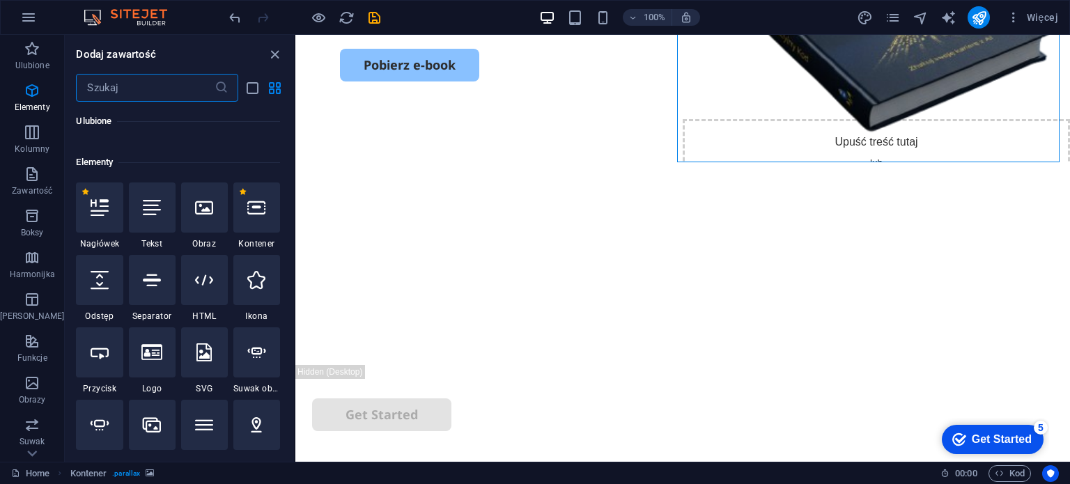
scroll to position [148, 0]
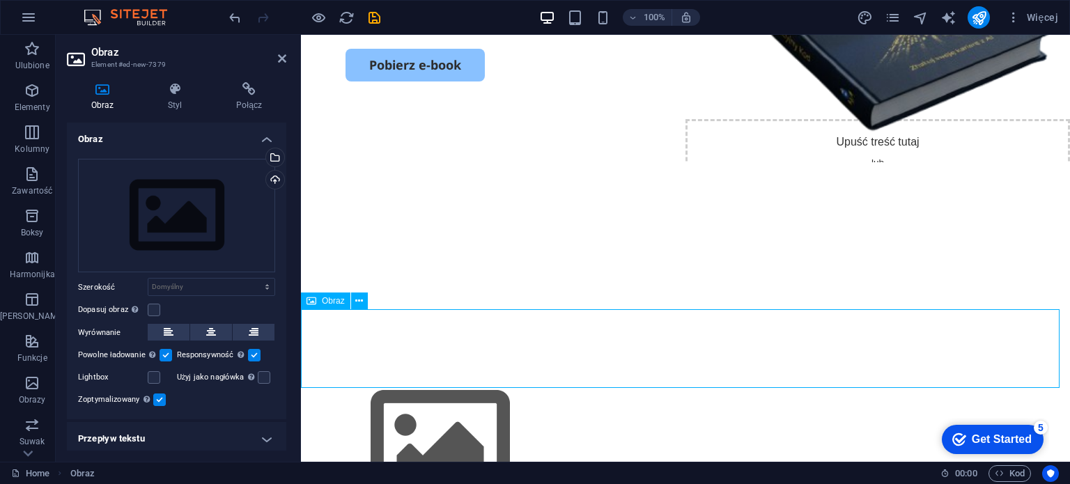
click at [381, 365] on figure at bounding box center [685, 443] width 769 height 157
click at [223, 238] on div "Przeciągnij pliki tutaj, kliknij, aby wybrać pliki lub wybierz pliki z Plików l…" at bounding box center [176, 216] width 197 height 114
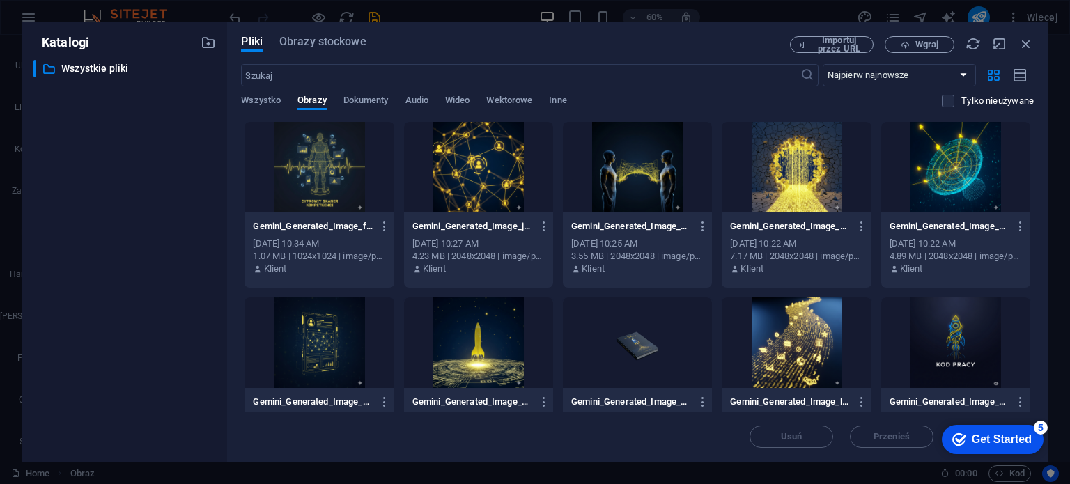
click at [775, 329] on div at bounding box center [796, 343] width 149 height 91
click at [777, 325] on div "1" at bounding box center [796, 343] width 149 height 91
click at [777, 325] on div at bounding box center [796, 343] width 149 height 91
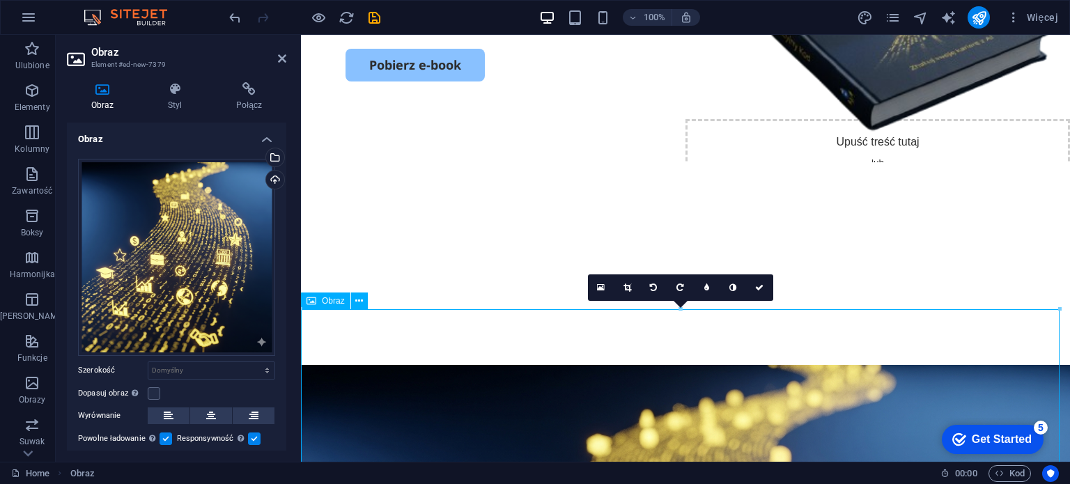
drag, startPoint x: 679, startPoint y: 340, endPoint x: 679, endPoint y: 320, distance: 20.2
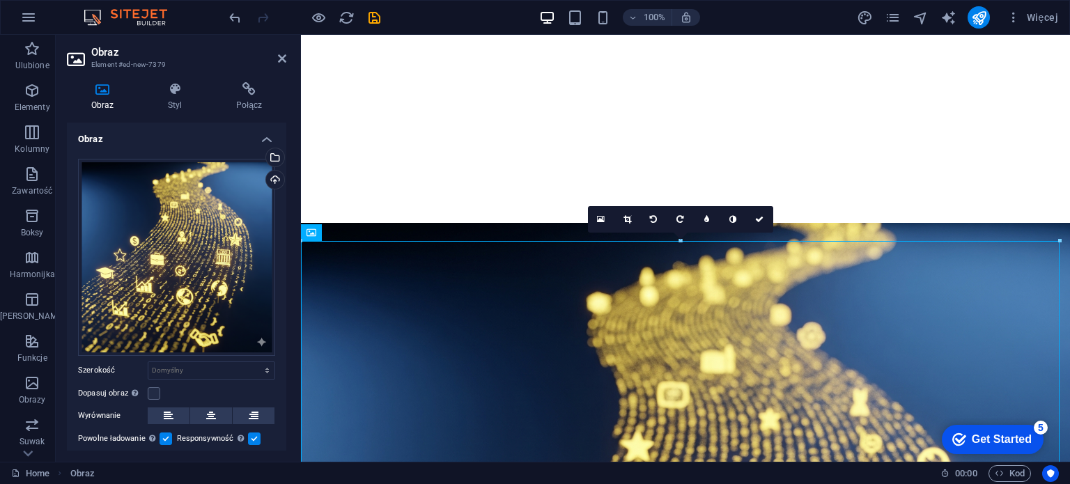
scroll to position [514, 0]
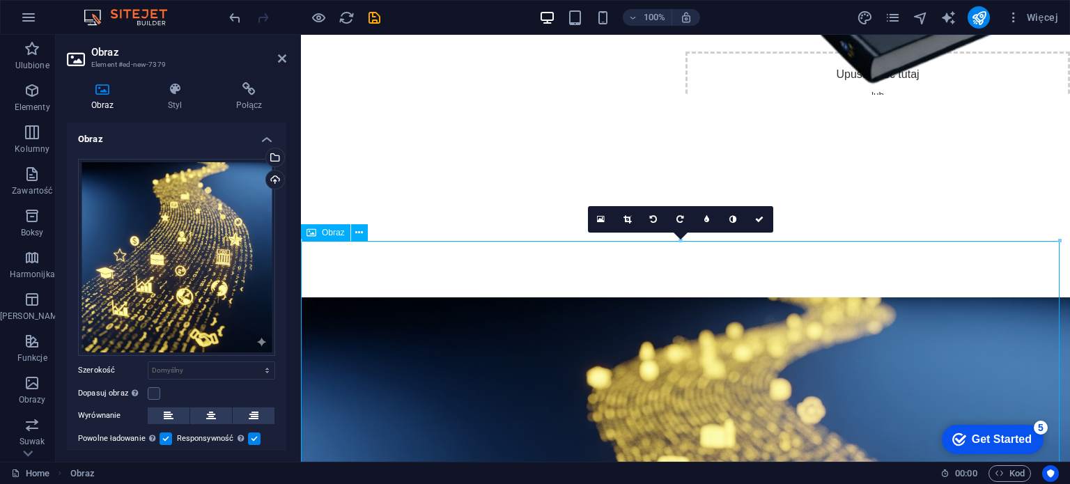
click at [358, 231] on icon at bounding box center [359, 233] width 8 height 15
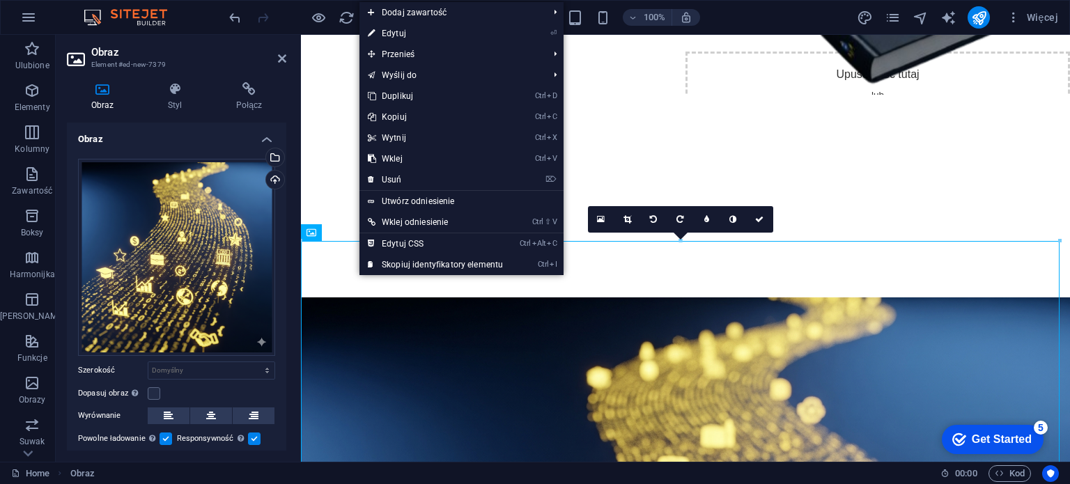
click at [399, 181] on link "⌦ Usuń" at bounding box center [436, 179] width 152 height 21
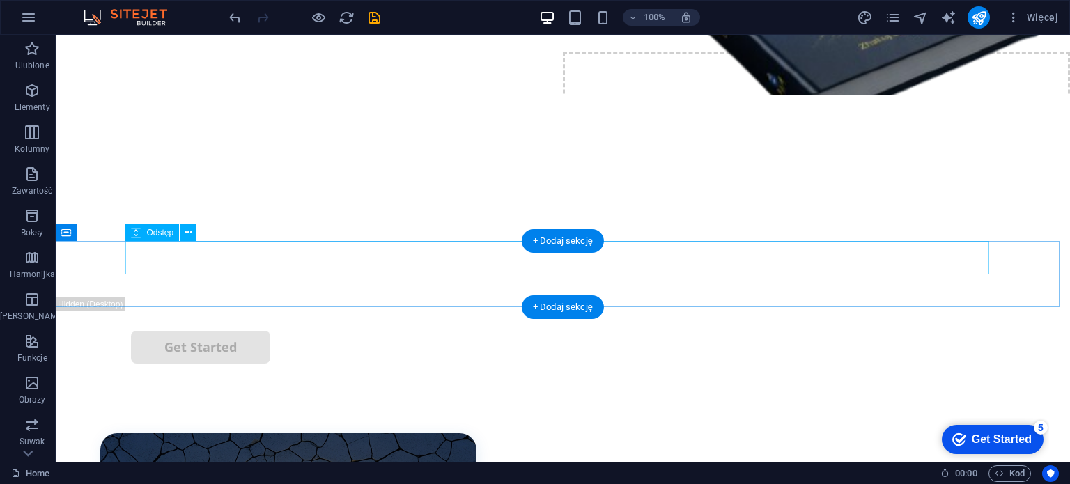
click at [717, 298] on div at bounding box center [563, 314] width 864 height 33
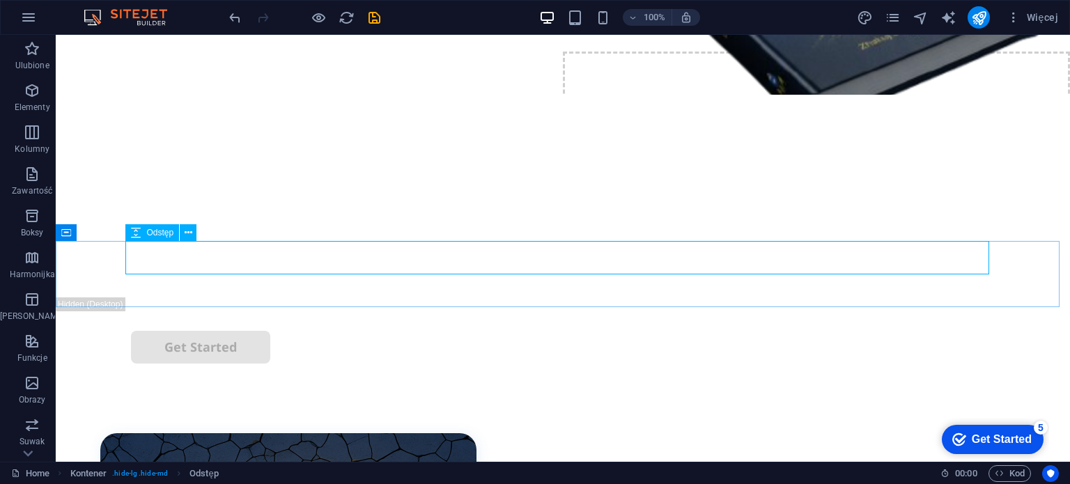
click at [192, 234] on icon at bounding box center [189, 233] width 8 height 15
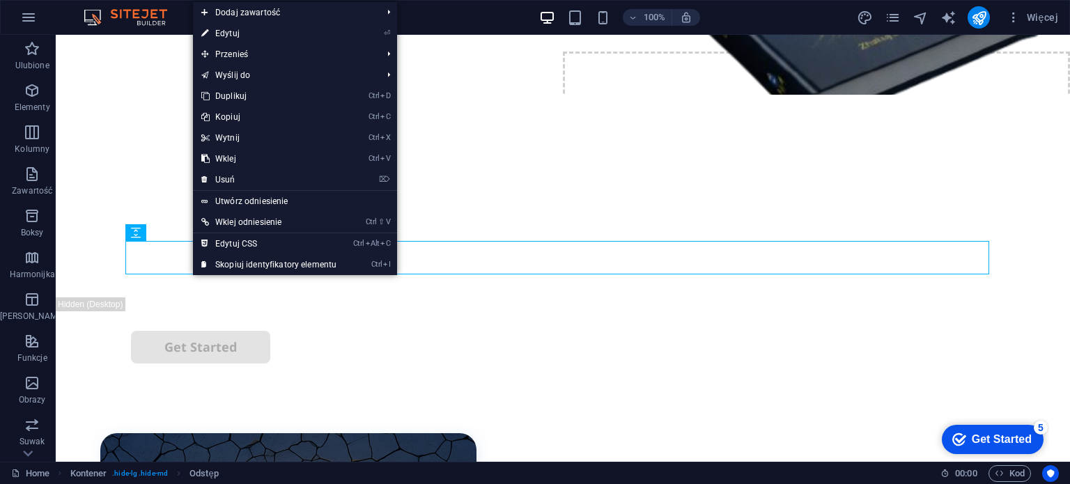
click at [246, 178] on link "⌦ Usuń" at bounding box center [269, 179] width 152 height 21
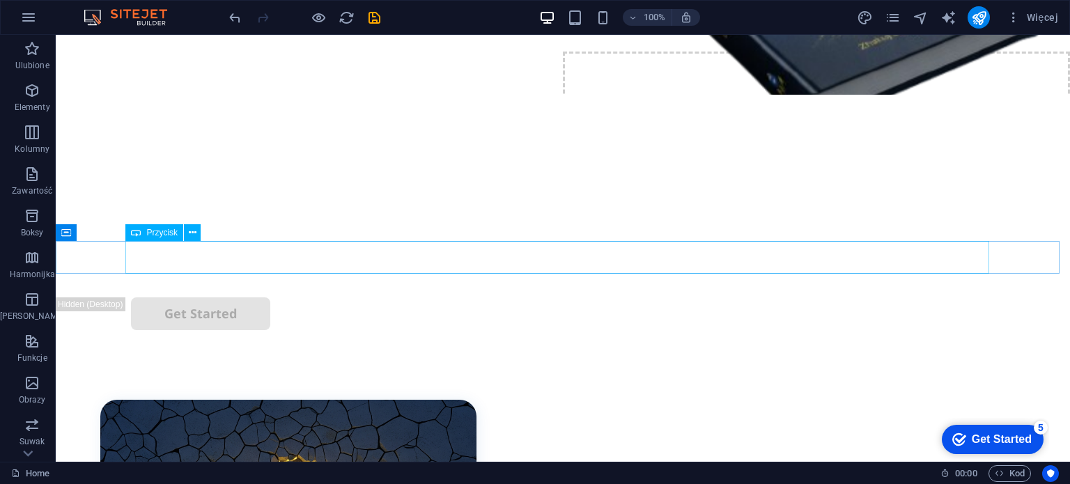
click at [192, 234] on icon at bounding box center [193, 233] width 8 height 15
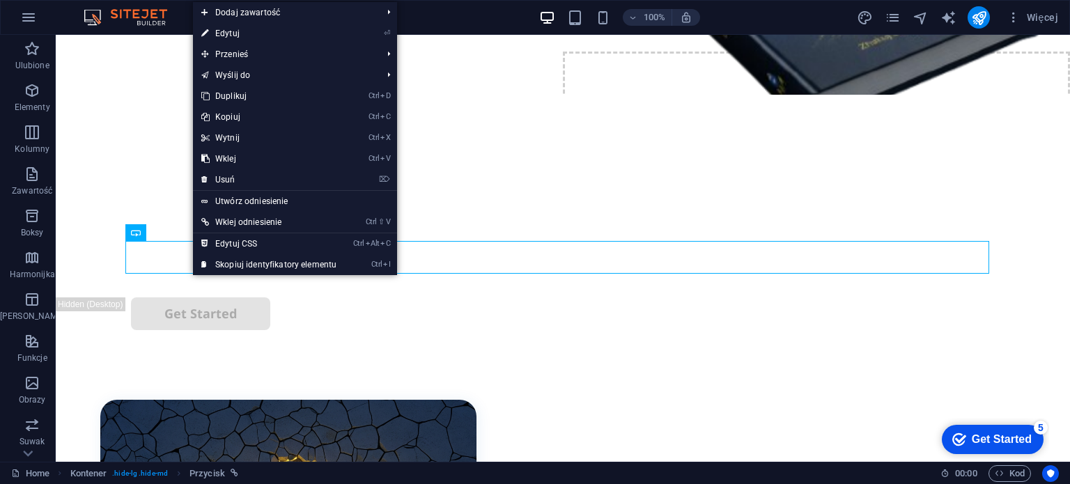
click at [239, 183] on link "⌦ Usuń" at bounding box center [269, 179] width 152 height 21
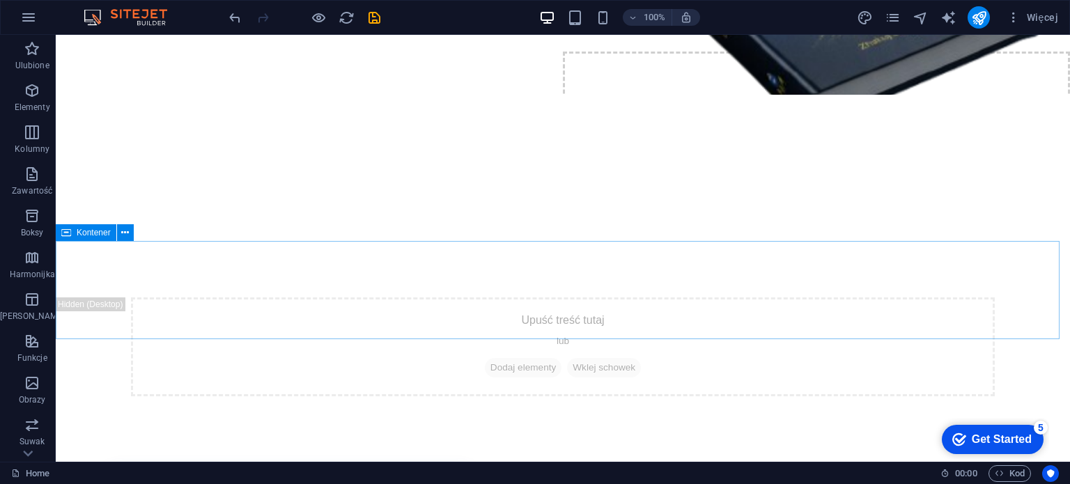
click at [125, 233] on icon at bounding box center [125, 233] width 8 height 15
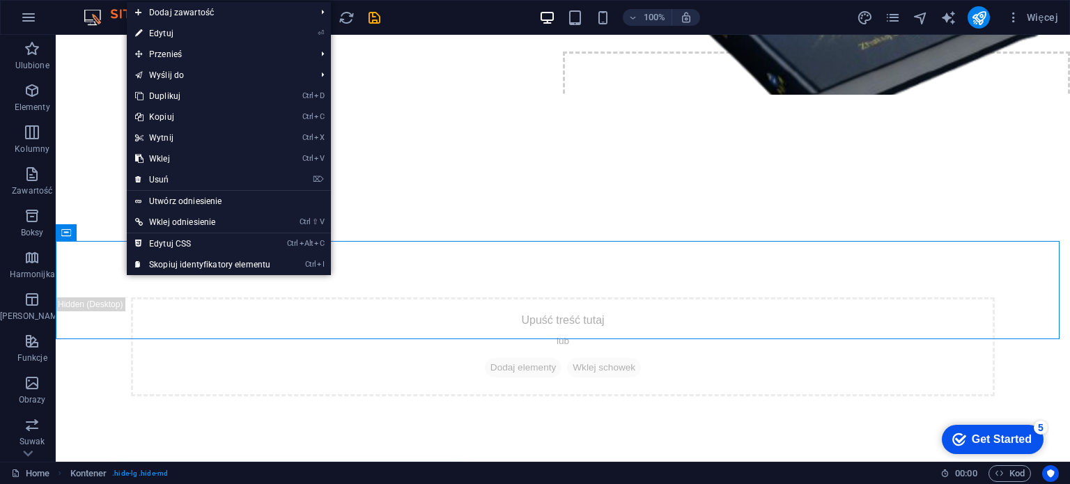
click at [171, 182] on link "⌦ Usuń" at bounding box center [203, 179] width 152 height 21
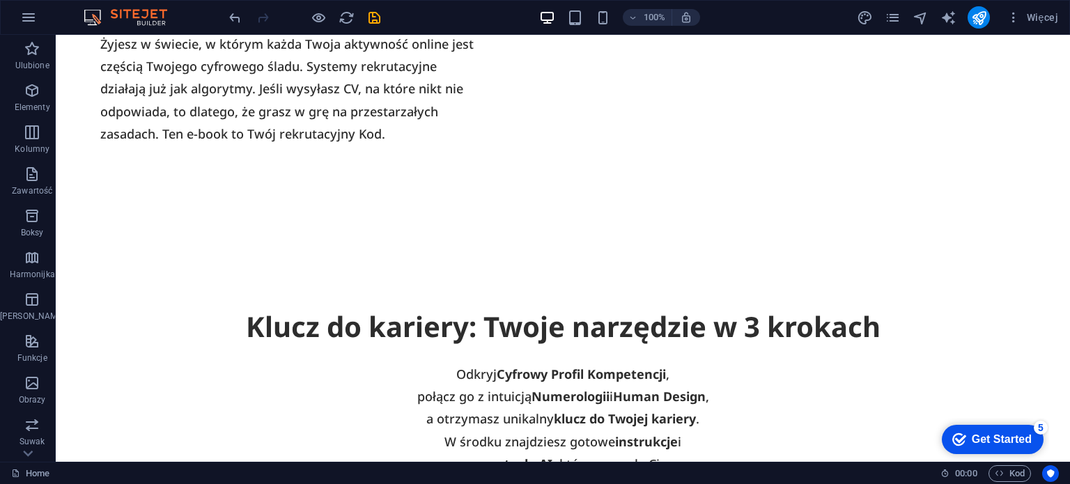
scroll to position [1405, 0]
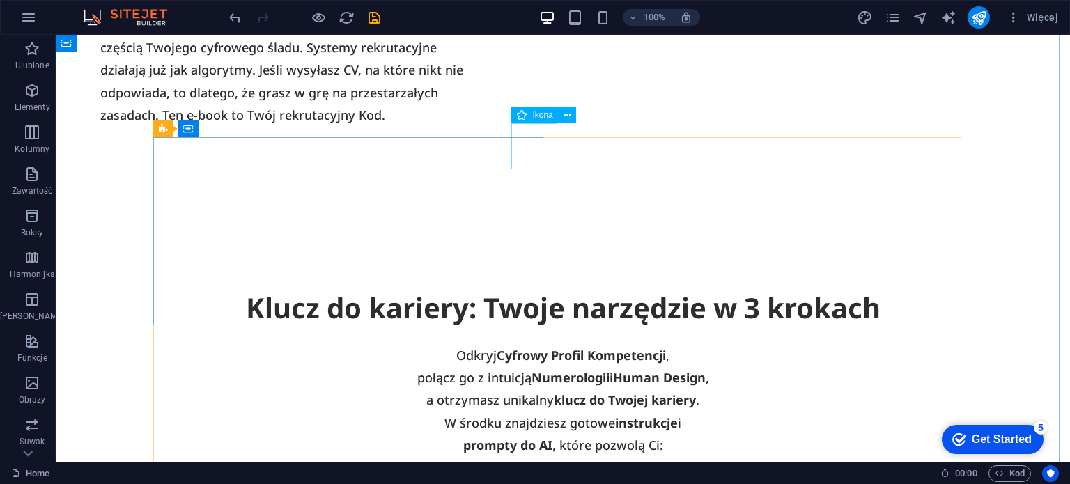
click at [569, 117] on icon at bounding box center [568, 115] width 8 height 15
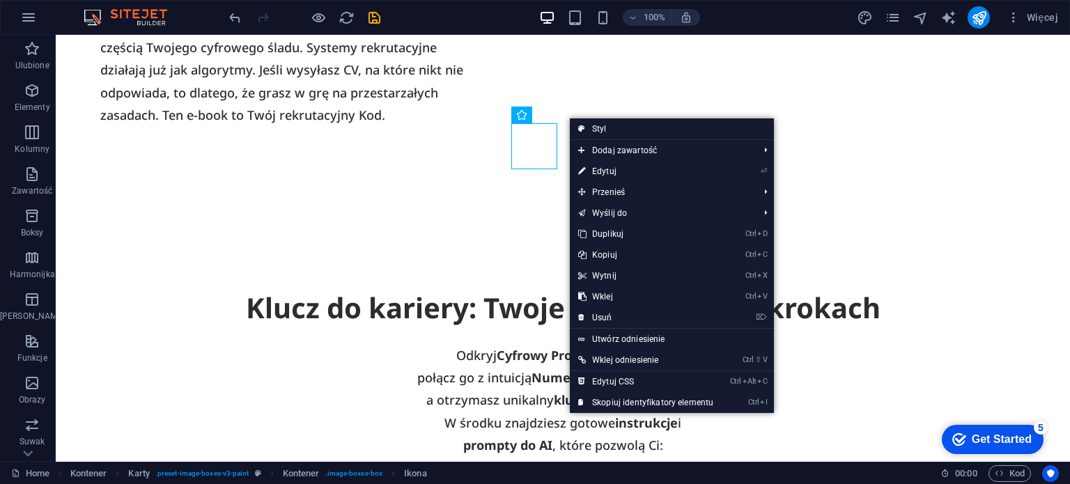
click at [610, 322] on link "⌦ Usuń" at bounding box center [646, 317] width 152 height 21
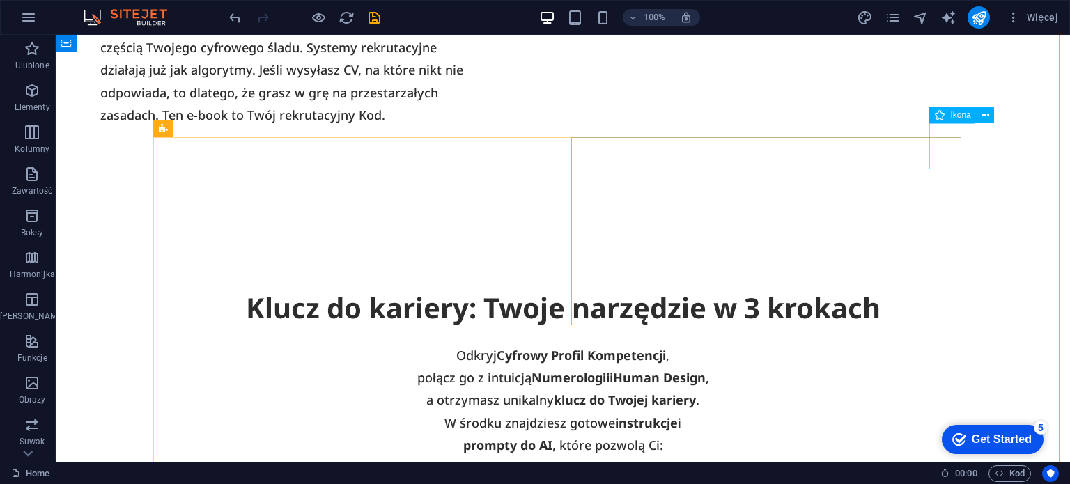
click at [982, 119] on icon at bounding box center [986, 115] width 8 height 15
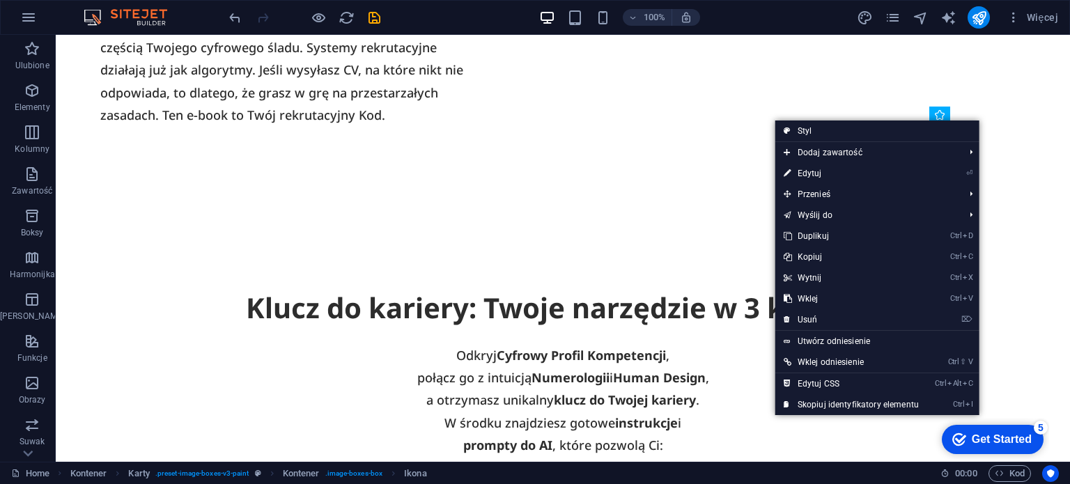
click at [898, 320] on link "⌦ Usuń" at bounding box center [852, 319] width 152 height 21
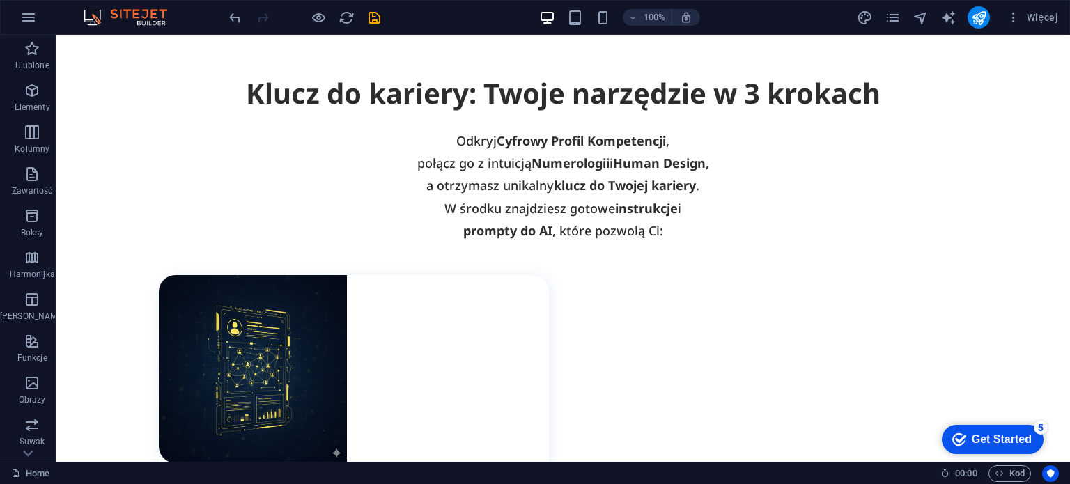
scroll to position [1638, 0]
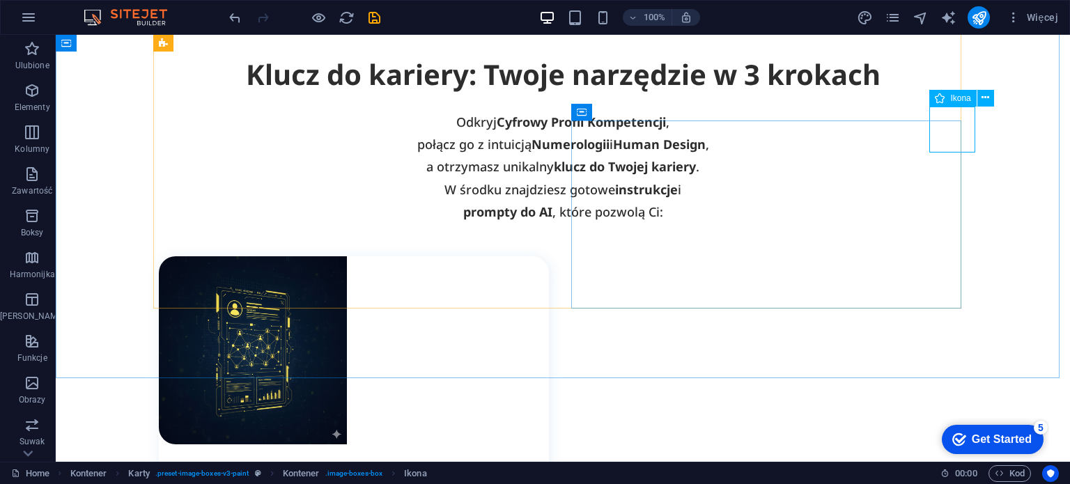
click at [983, 95] on icon at bounding box center [986, 98] width 8 height 15
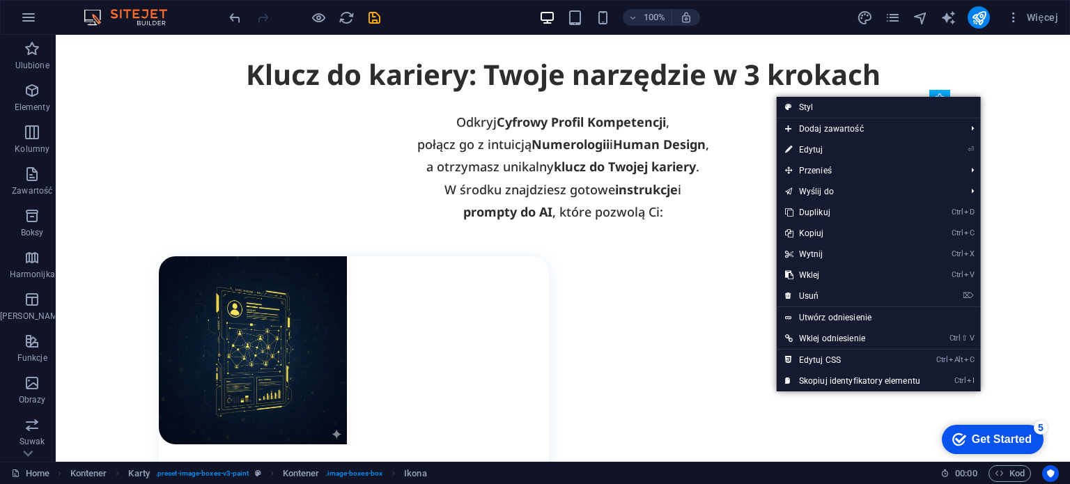
click at [886, 292] on link "⌦ Usuń" at bounding box center [853, 296] width 152 height 21
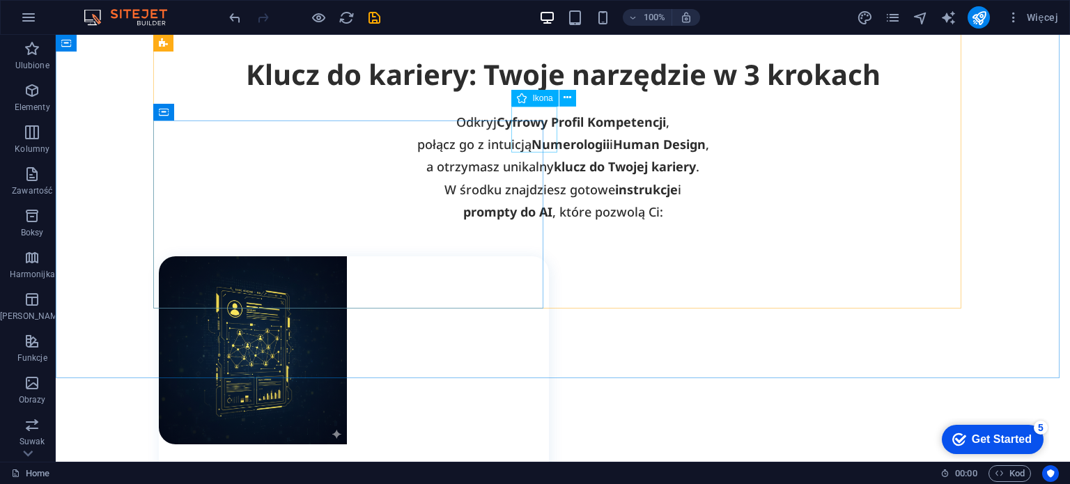
click at [562, 101] on button at bounding box center [568, 98] width 17 height 17
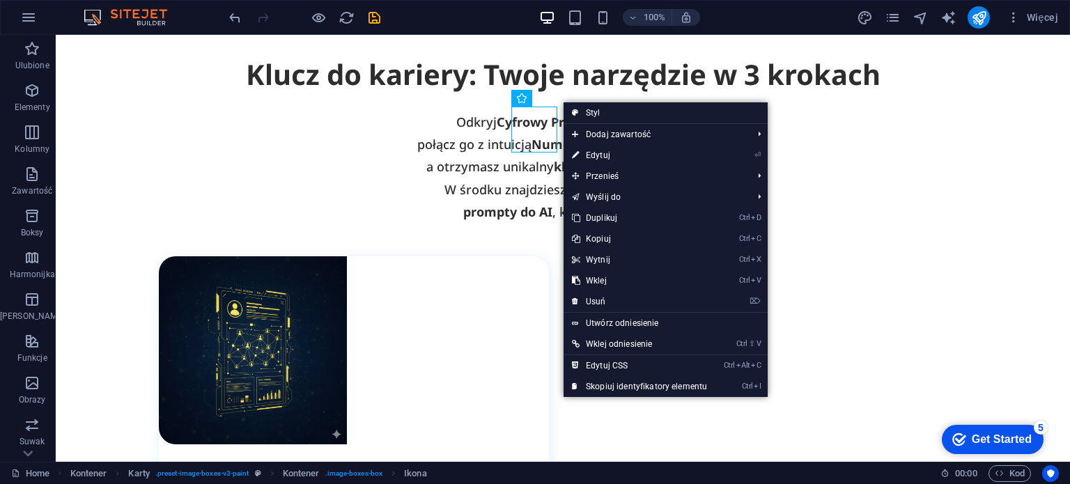
click at [606, 304] on link "⌦ Usuń" at bounding box center [640, 301] width 152 height 21
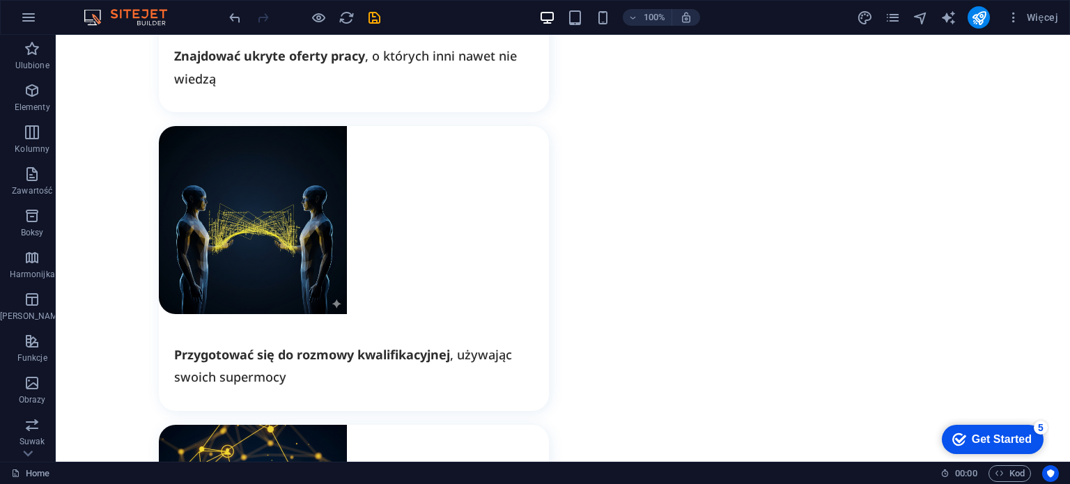
scroll to position [2405, 0]
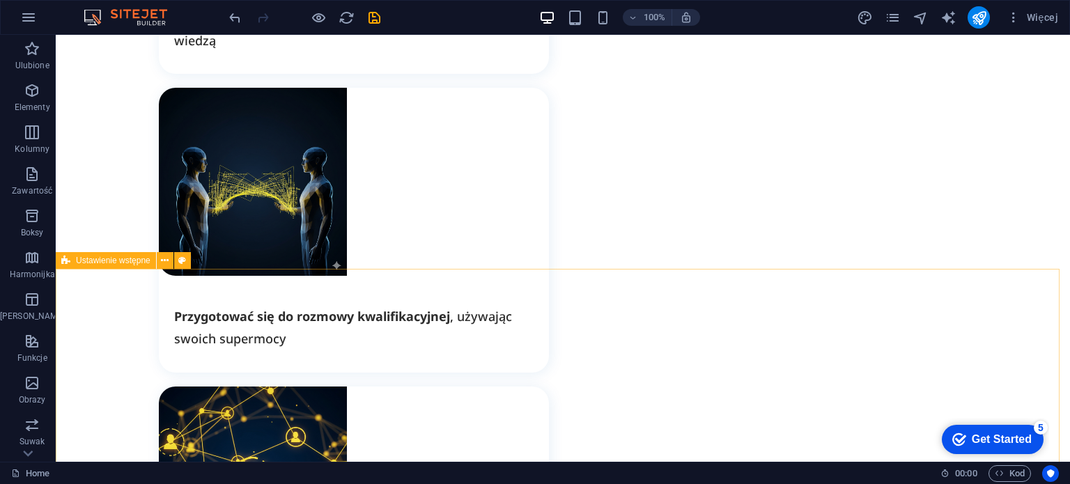
click at [160, 261] on button at bounding box center [165, 260] width 17 height 17
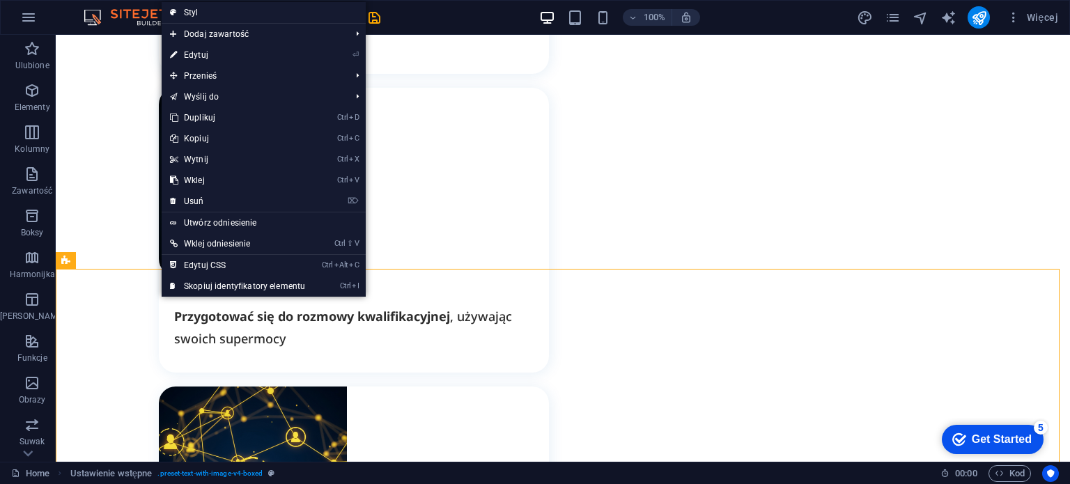
click at [226, 56] on link "⏎ Edytuj" at bounding box center [238, 55] width 152 height 21
select select "rem"
select select "px"
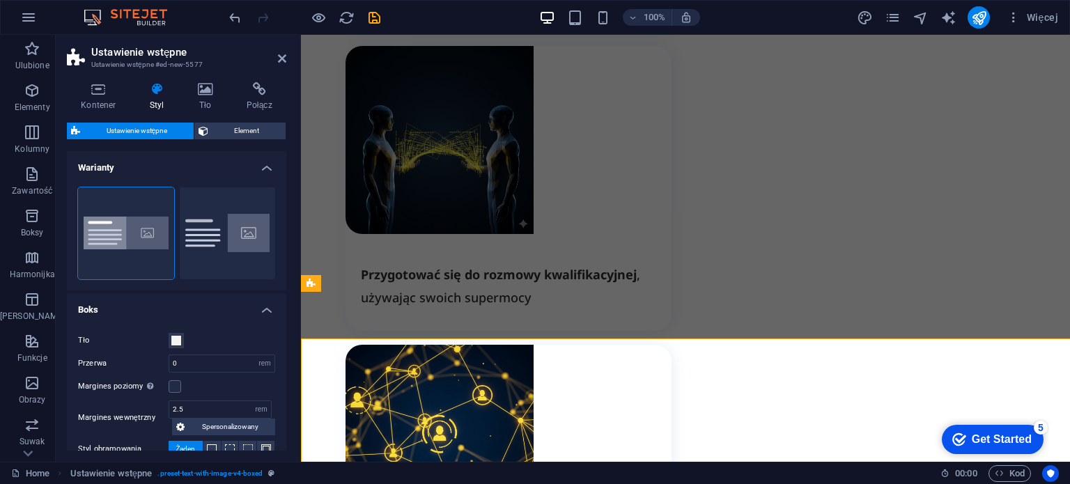
scroll to position [2335, 0]
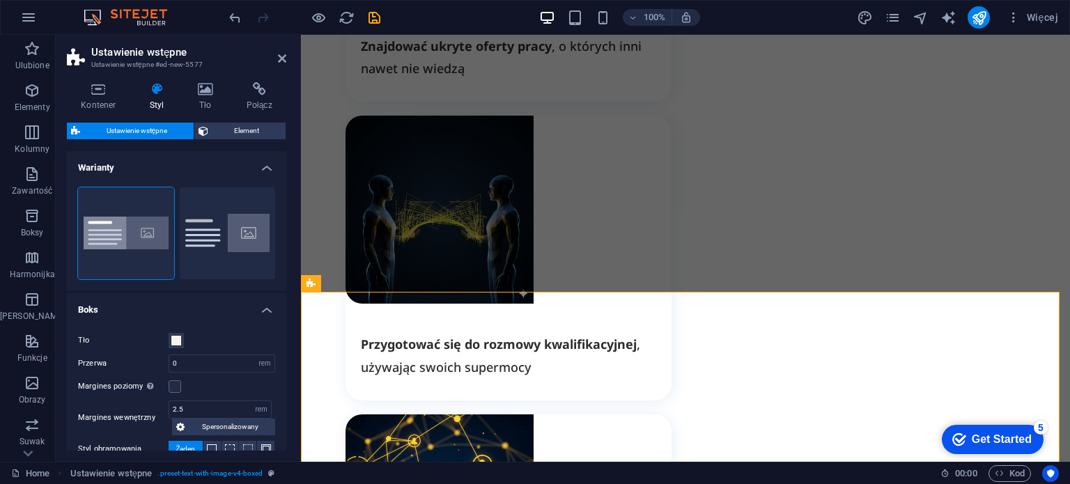
drag, startPoint x: 283, startPoint y: 217, endPoint x: 283, endPoint y: 240, distance: 23.0
click at [283, 240] on div "Boxed Domyślny" at bounding box center [177, 233] width 220 height 114
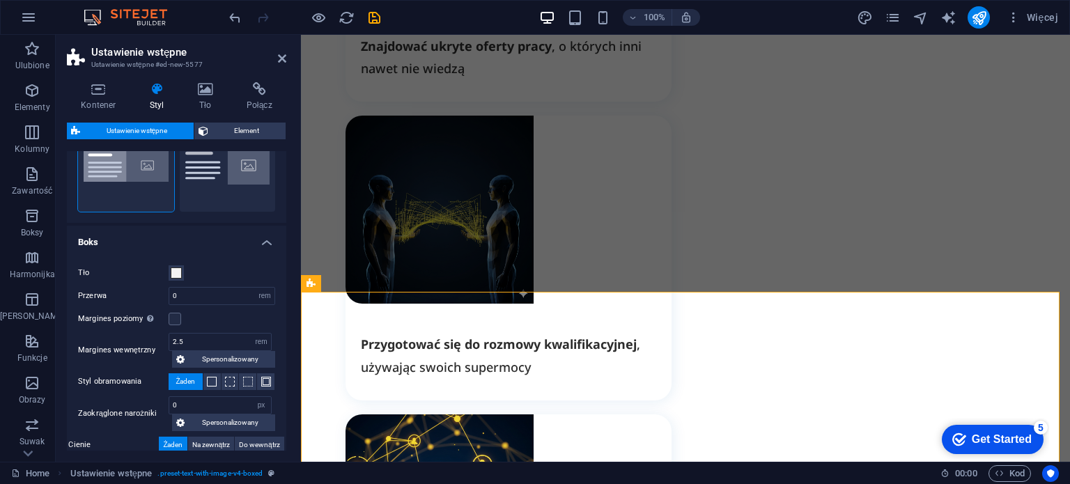
scroll to position [86, 0]
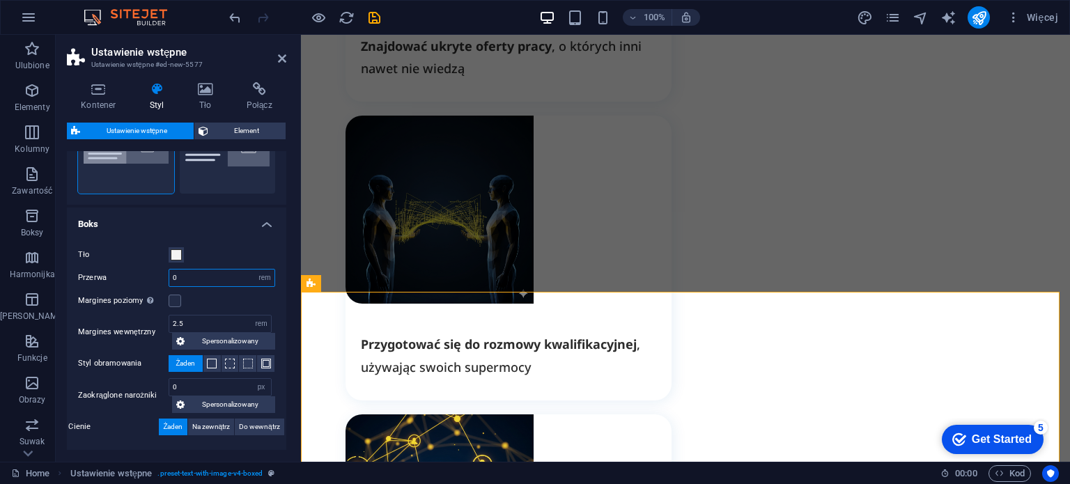
click at [214, 280] on input "0" at bounding box center [221, 278] width 105 height 17
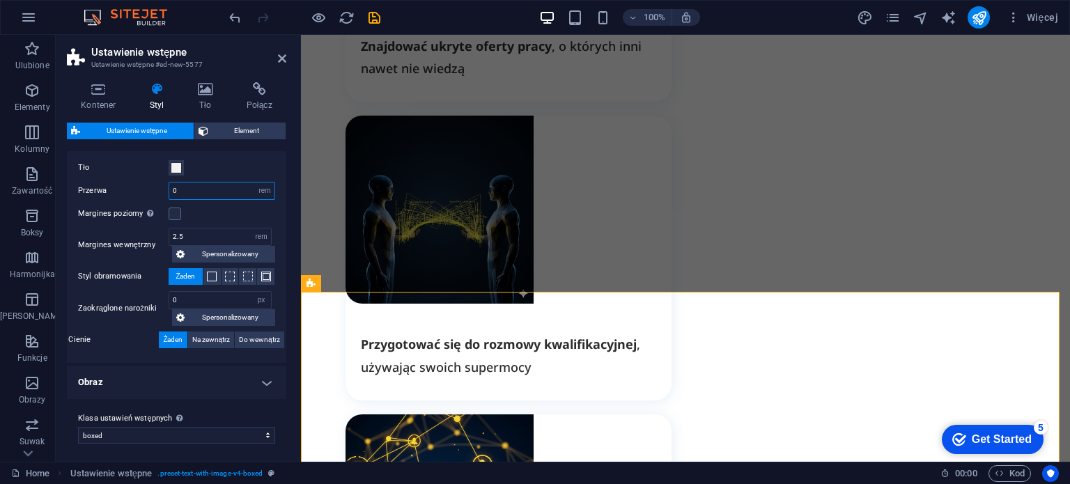
scroll to position [176, 0]
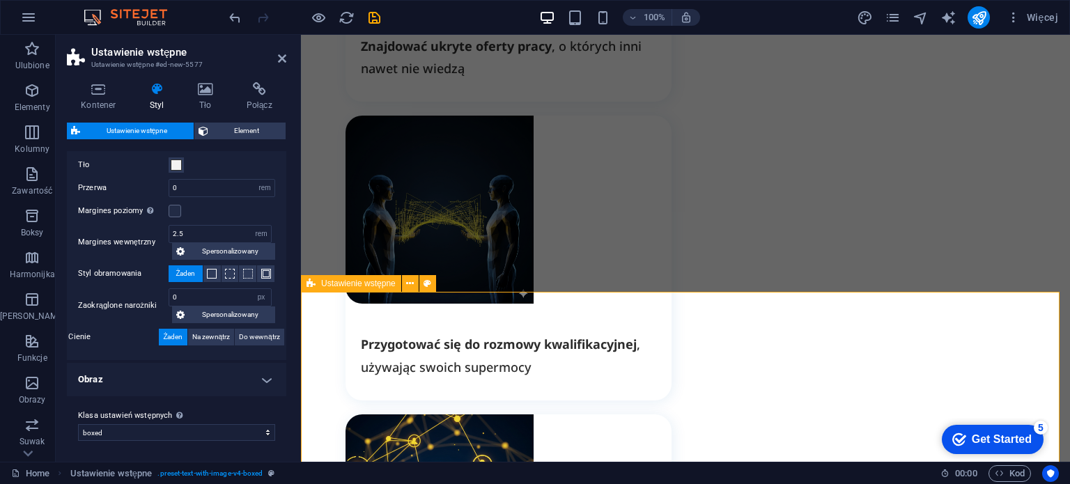
click at [282, 58] on icon at bounding box center [282, 58] width 8 height 11
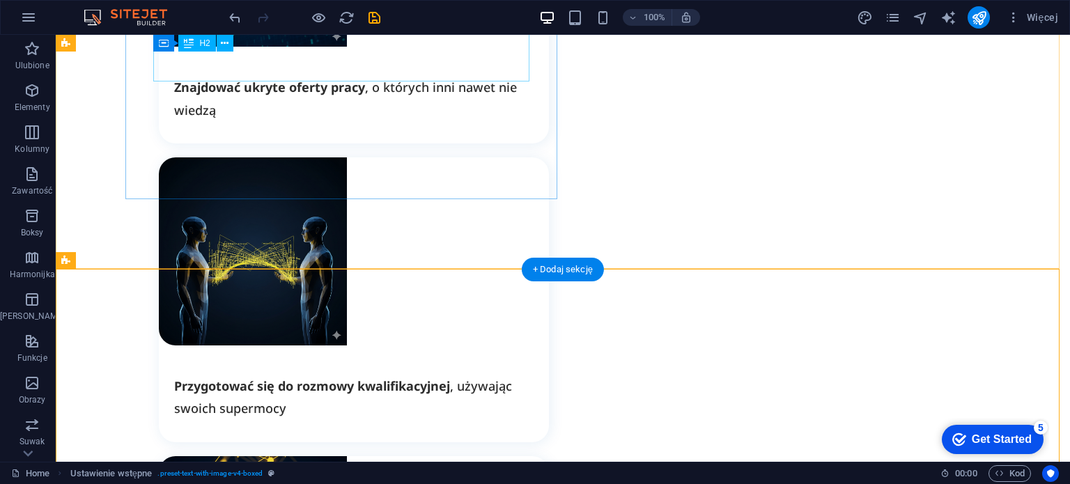
scroll to position [2405, 0]
